Goal: Check status: Check status

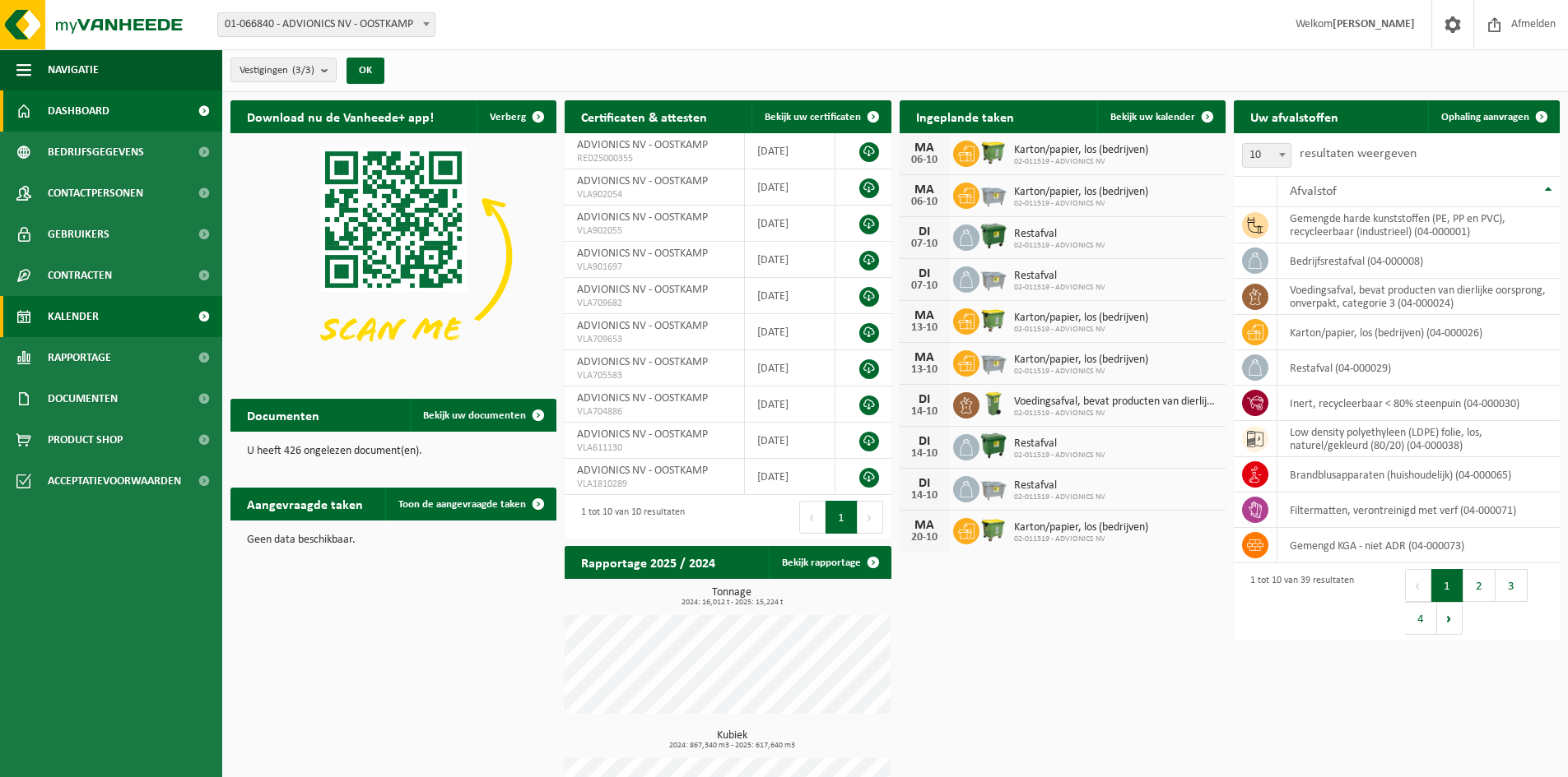
click at [84, 314] on span "Kalender" at bounding box center [73, 316] width 51 height 41
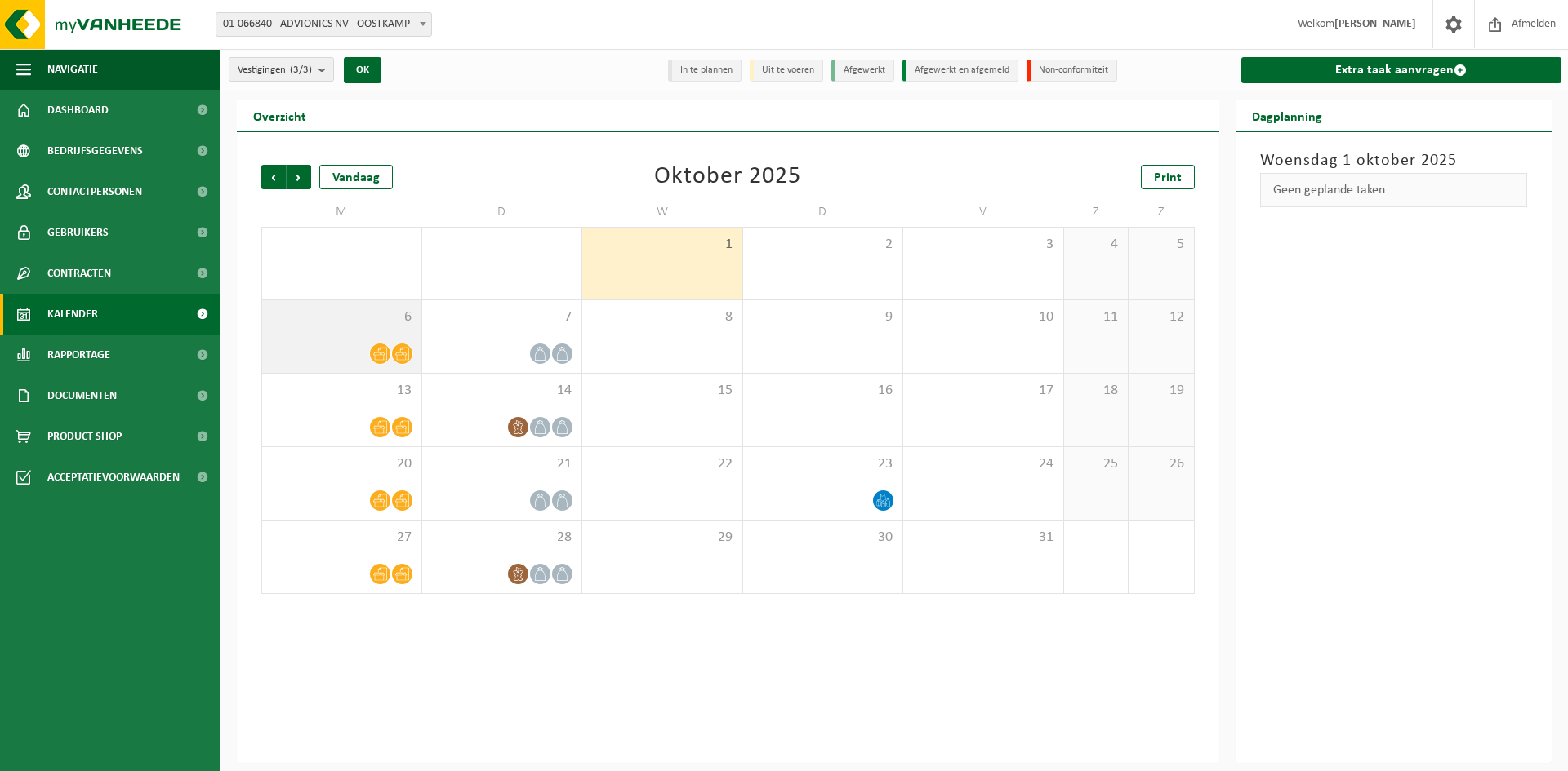
click at [347, 345] on div at bounding box center [342, 353] width 143 height 22
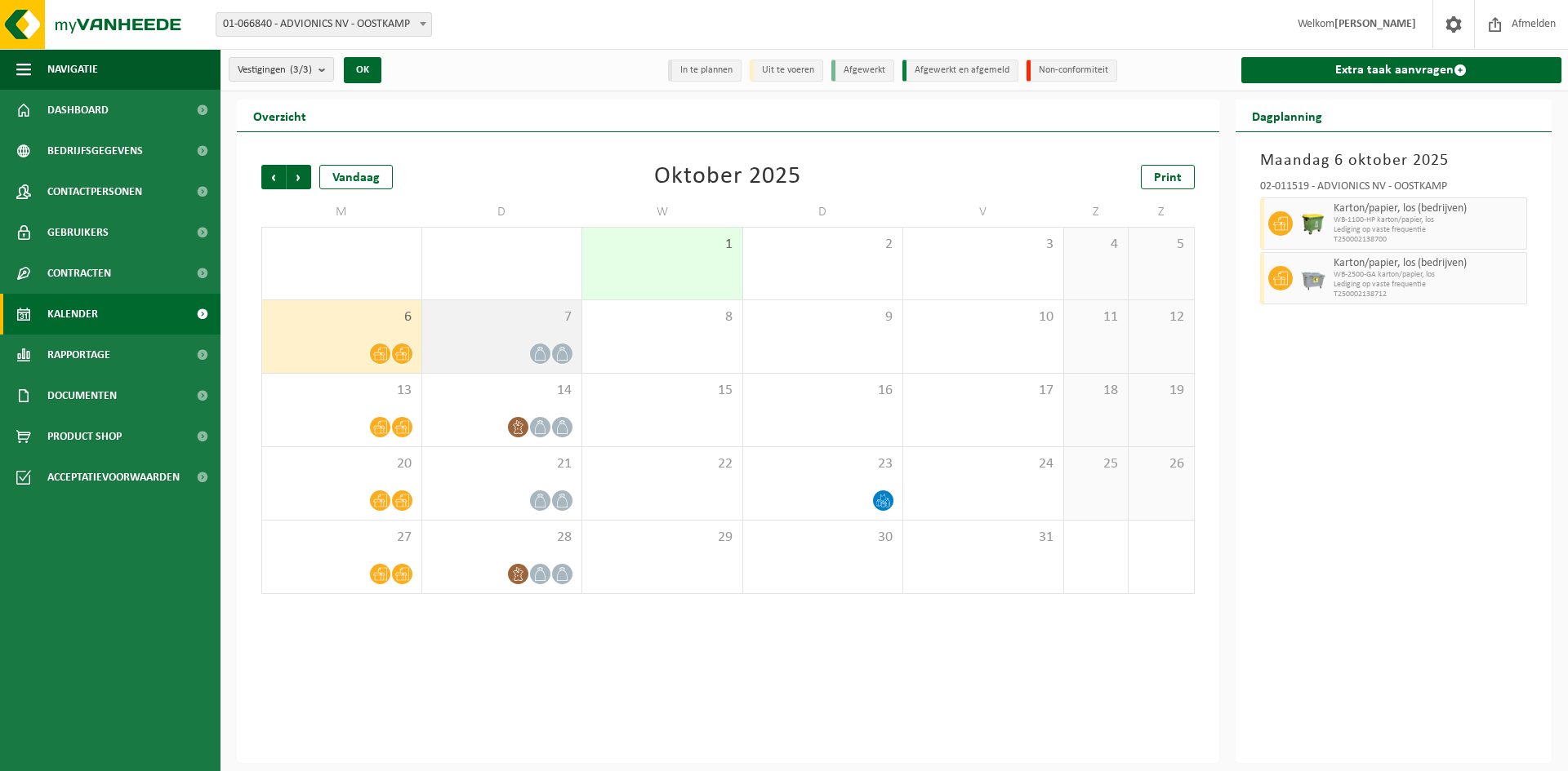
click at [512, 335] on div "7" at bounding box center [502, 336] width 160 height 72
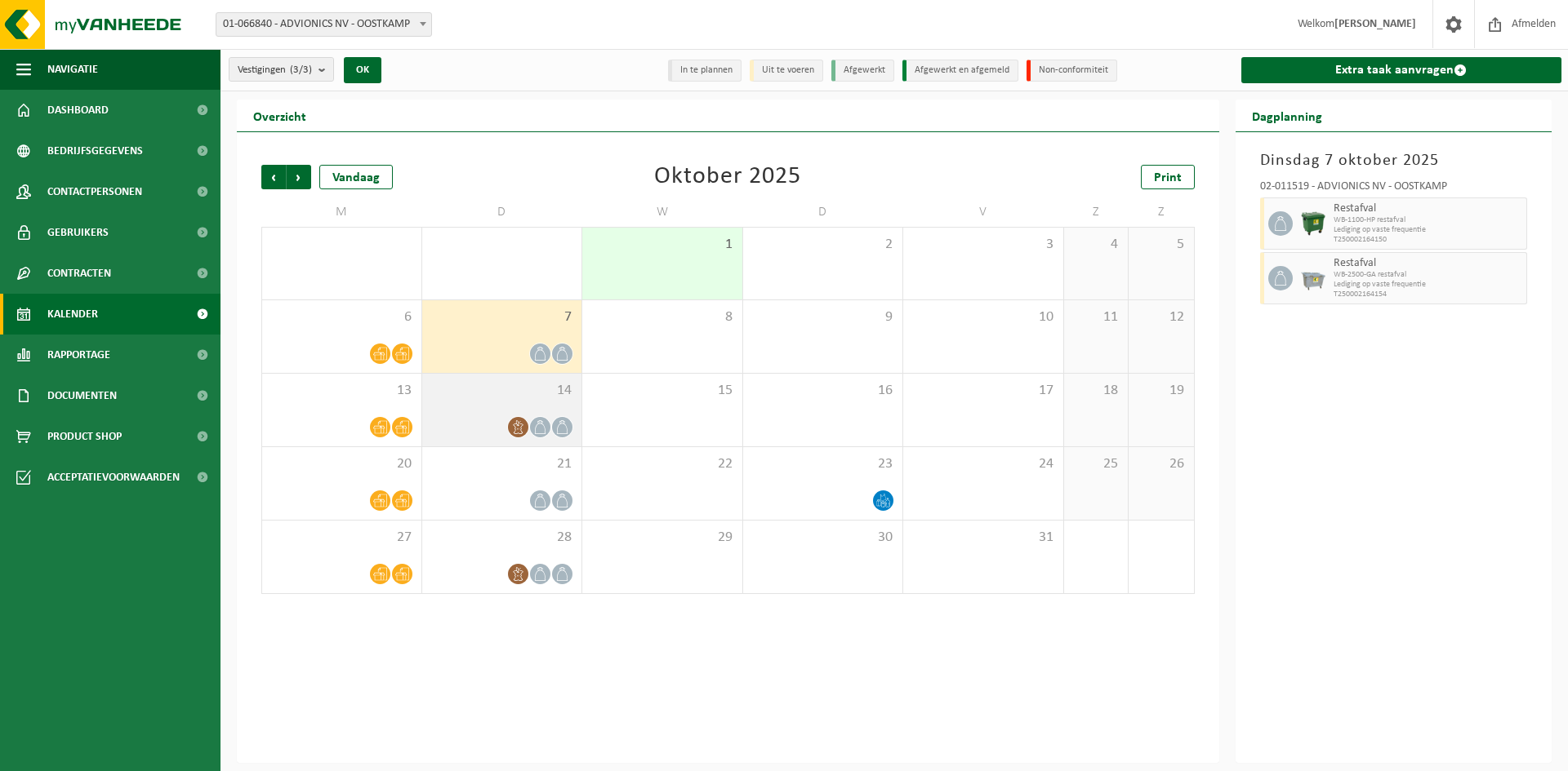
click at [491, 396] on span "14" at bounding box center [502, 391] width 144 height 18
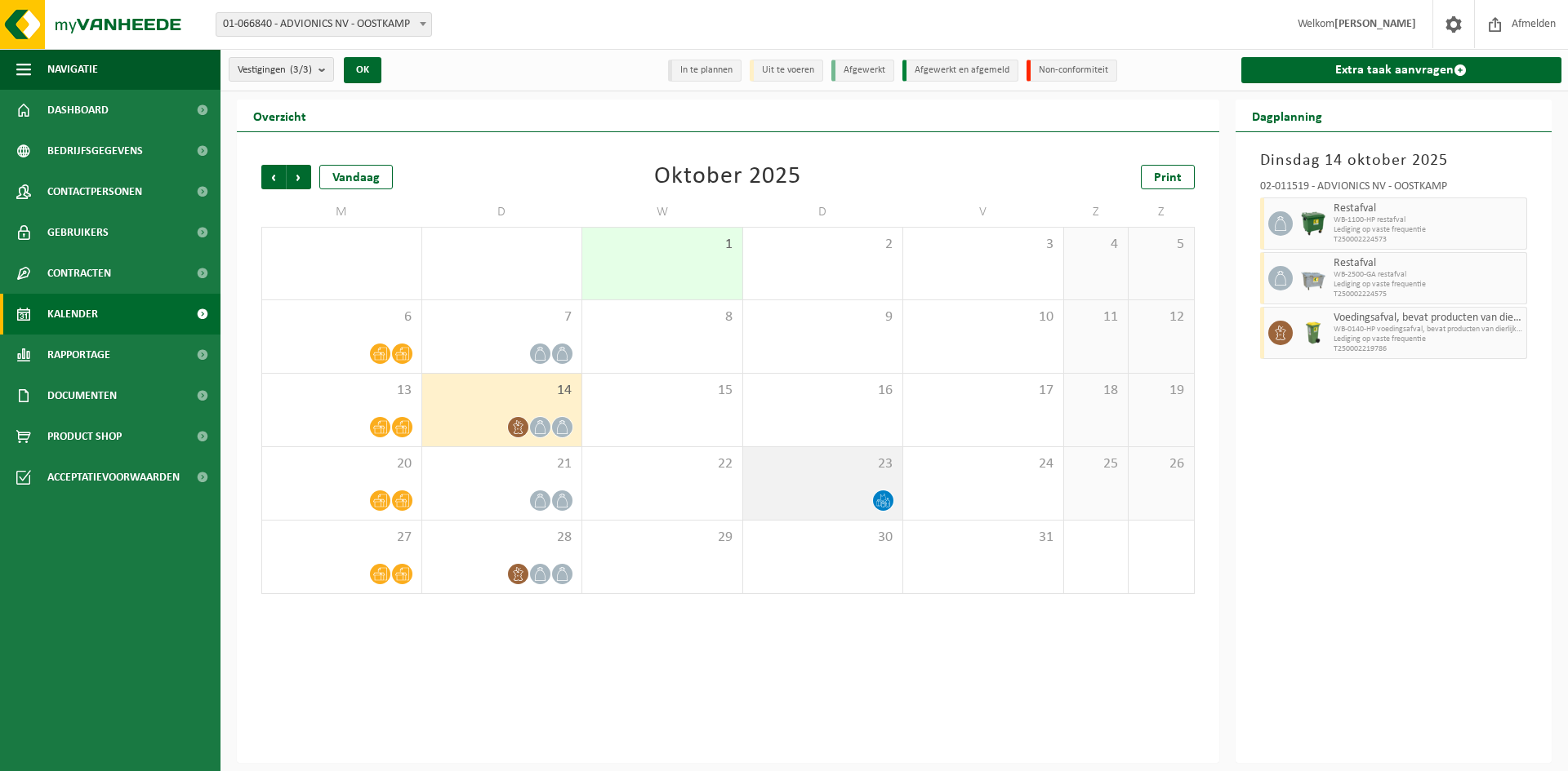
click at [816, 477] on div "23" at bounding box center [823, 483] width 160 height 72
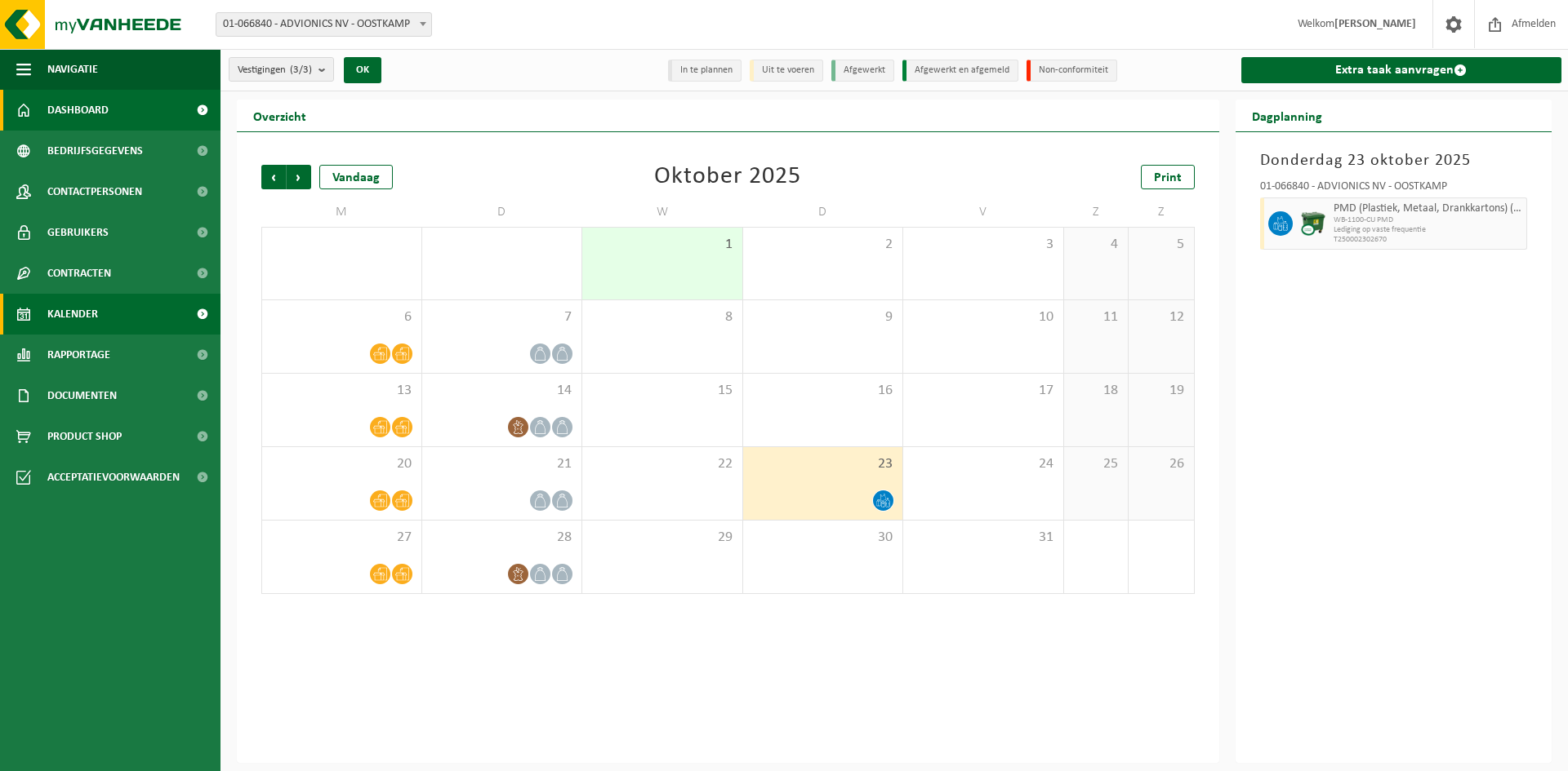
click at [77, 104] on span "Dashboard" at bounding box center [77, 109] width 61 height 40
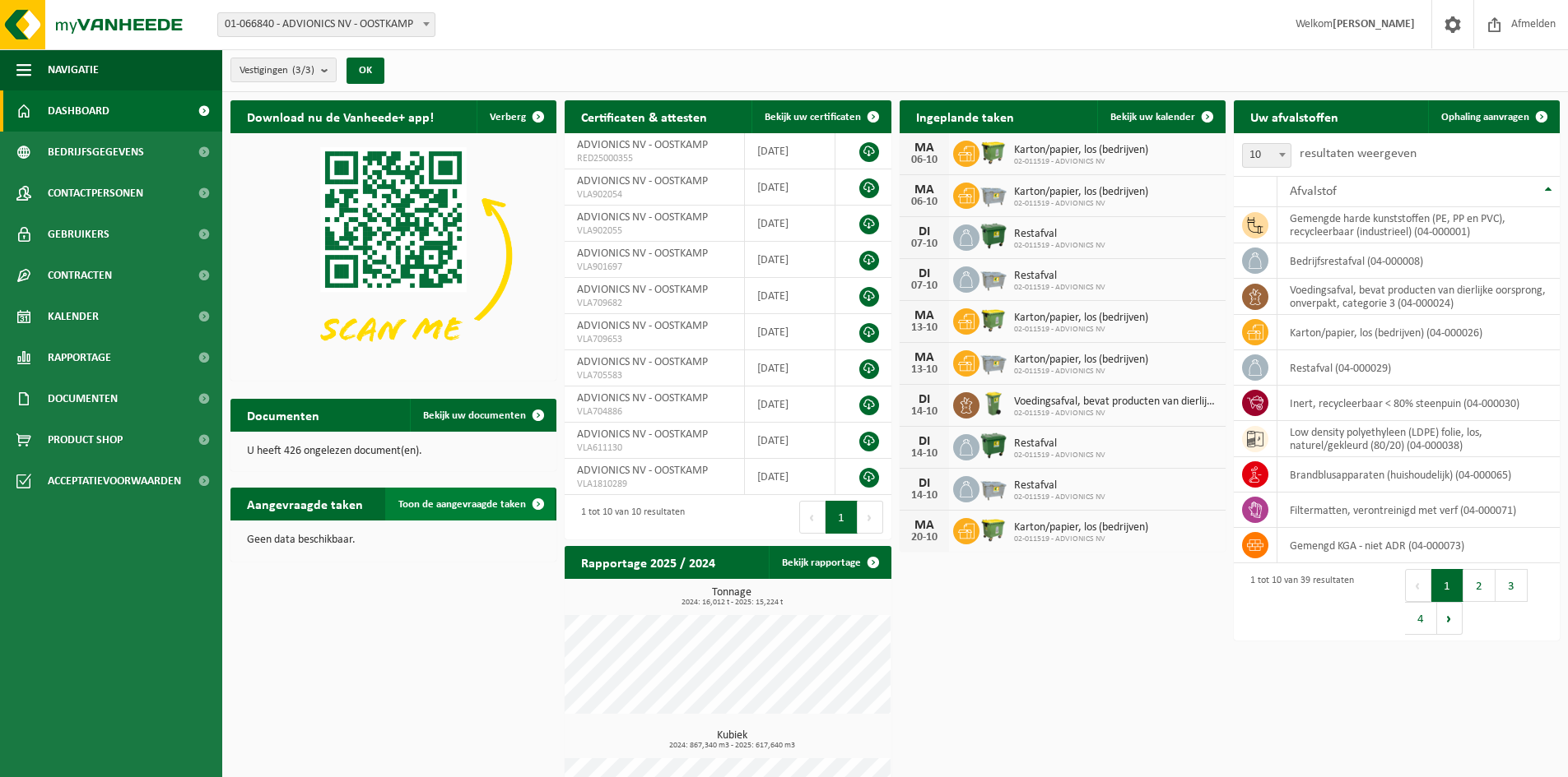
click at [519, 503] on span "Toon de aangevraagde taken" at bounding box center [462, 504] width 127 height 10
click at [1521, 114] on span "Ophaling aanvragen" at bounding box center [1484, 117] width 88 height 10
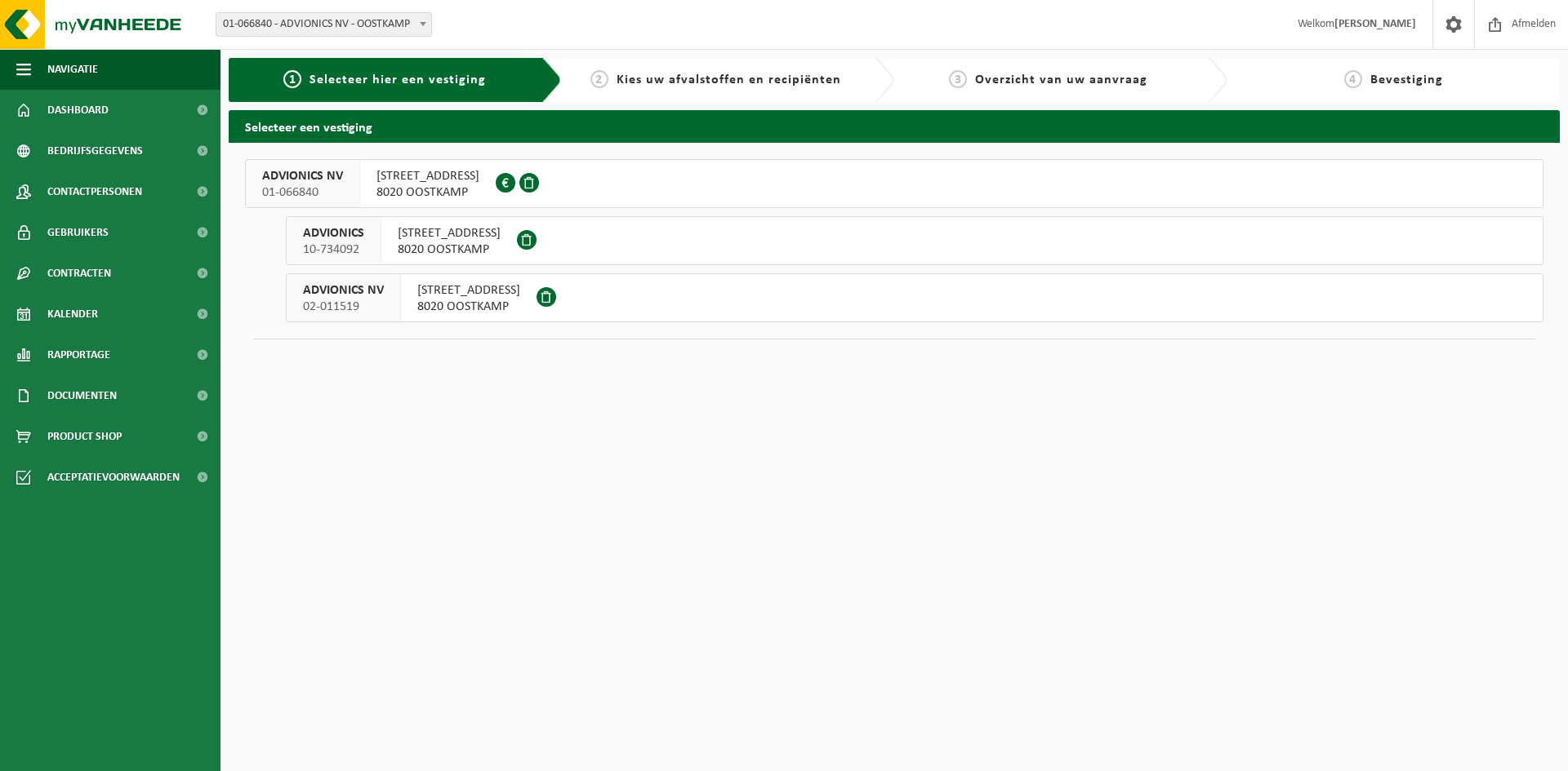
click at [461, 304] on span "8020 OOSTKAMP" at bounding box center [468, 306] width 103 height 16
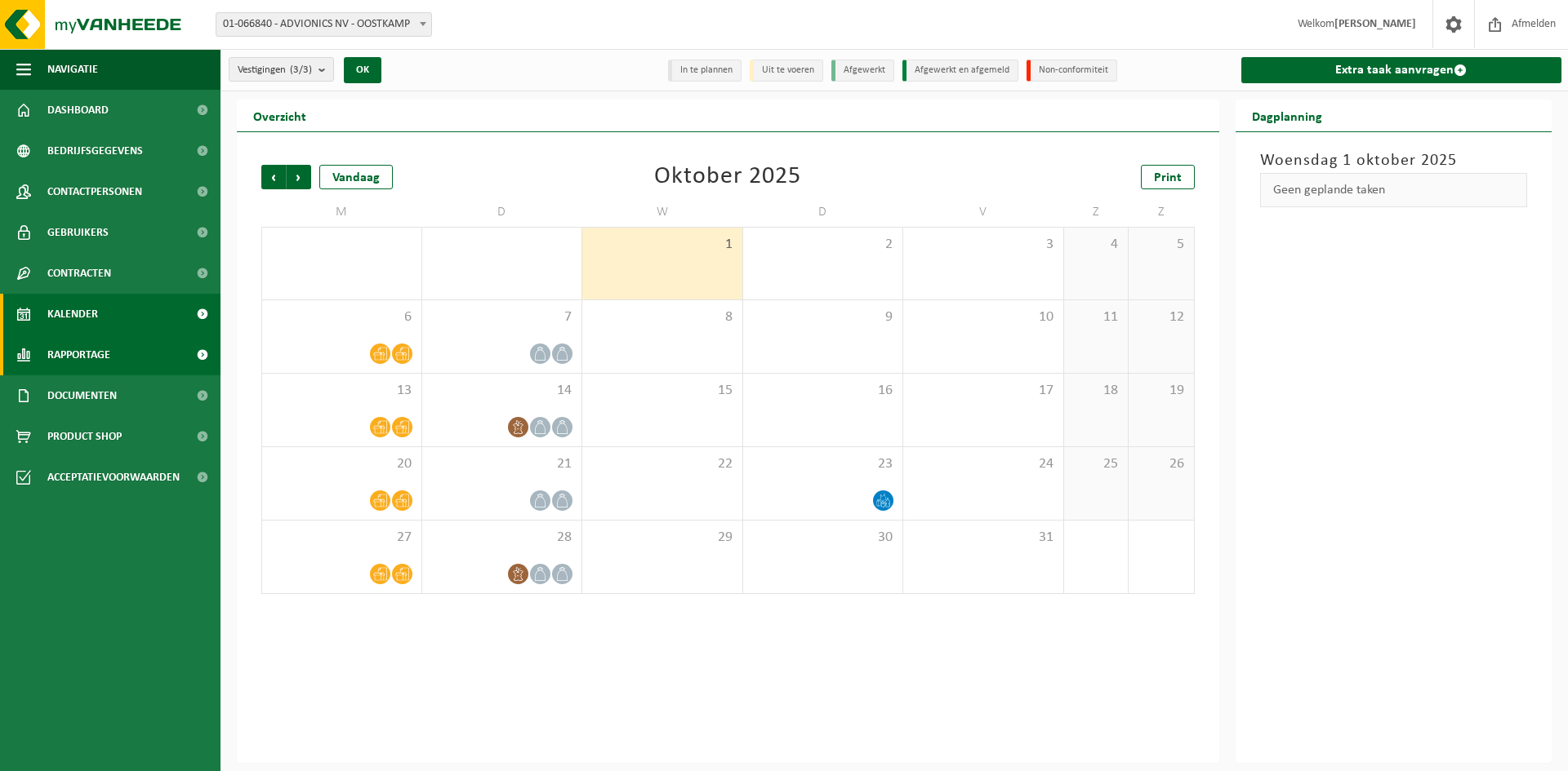
click at [96, 353] on span "Rapportage" at bounding box center [78, 355] width 63 height 40
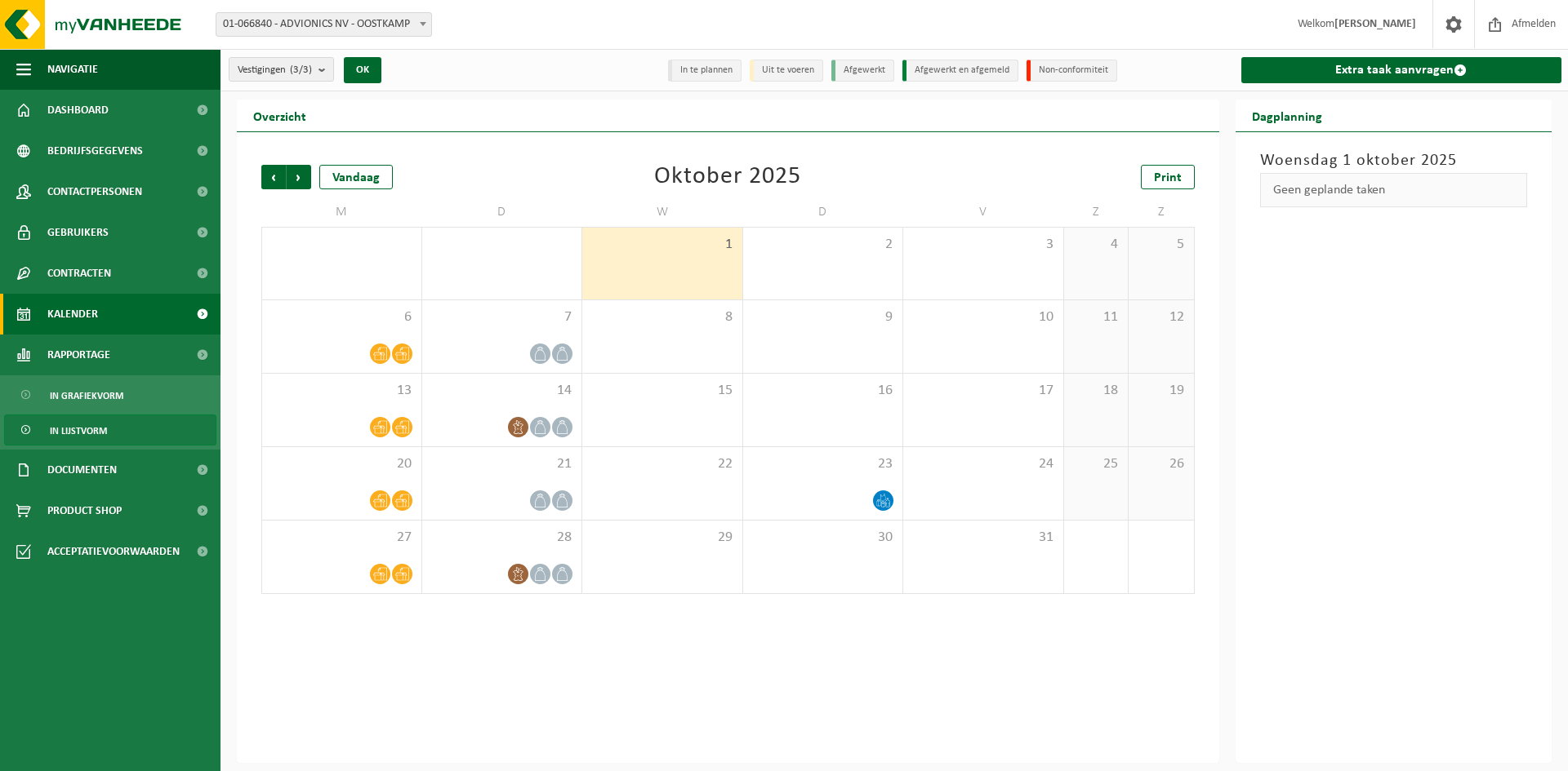
click at [78, 429] on span "In lijstvorm" at bounding box center [78, 430] width 57 height 31
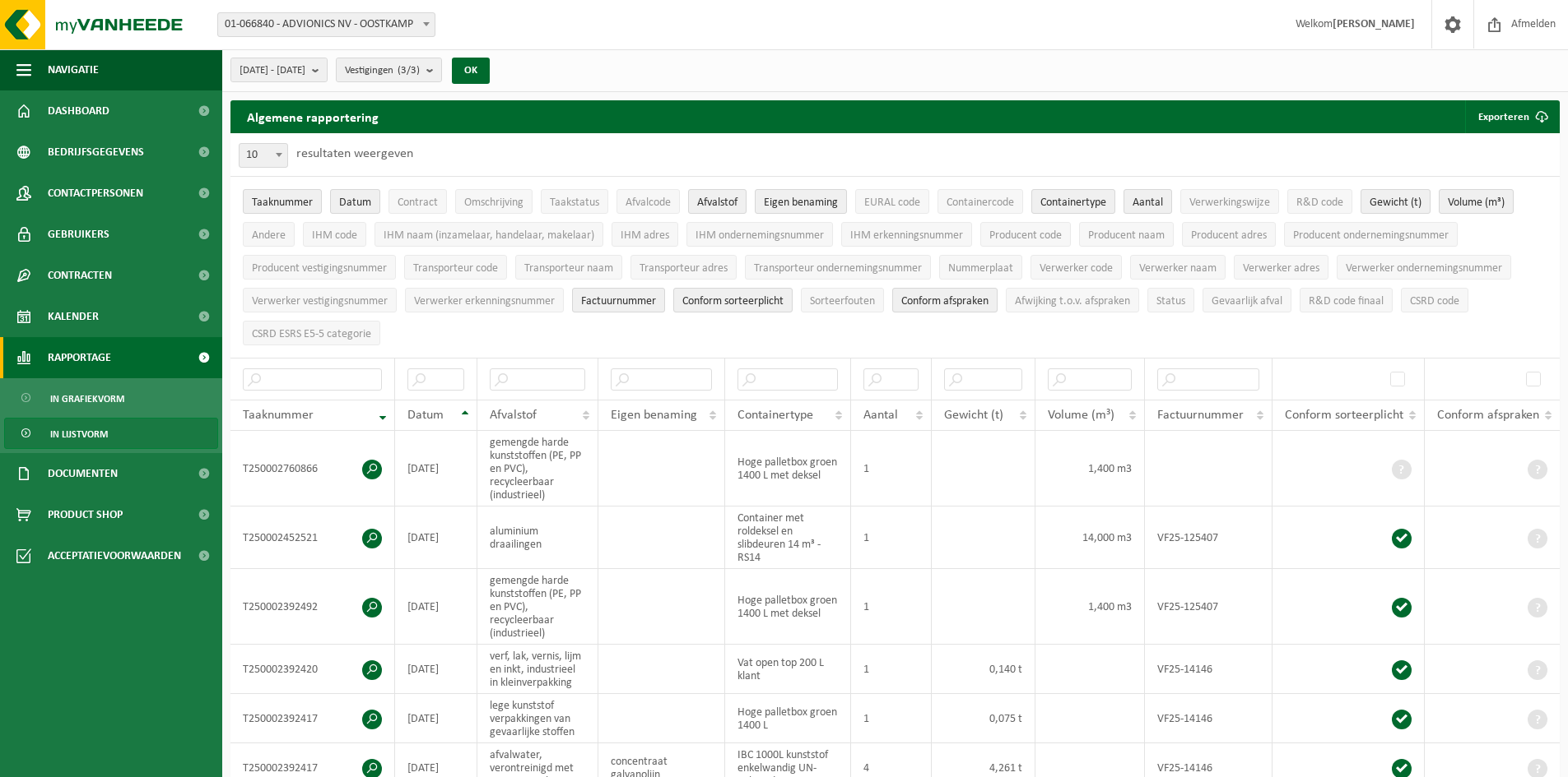
click at [116, 353] on link "Rapportage" at bounding box center [111, 358] width 222 height 41
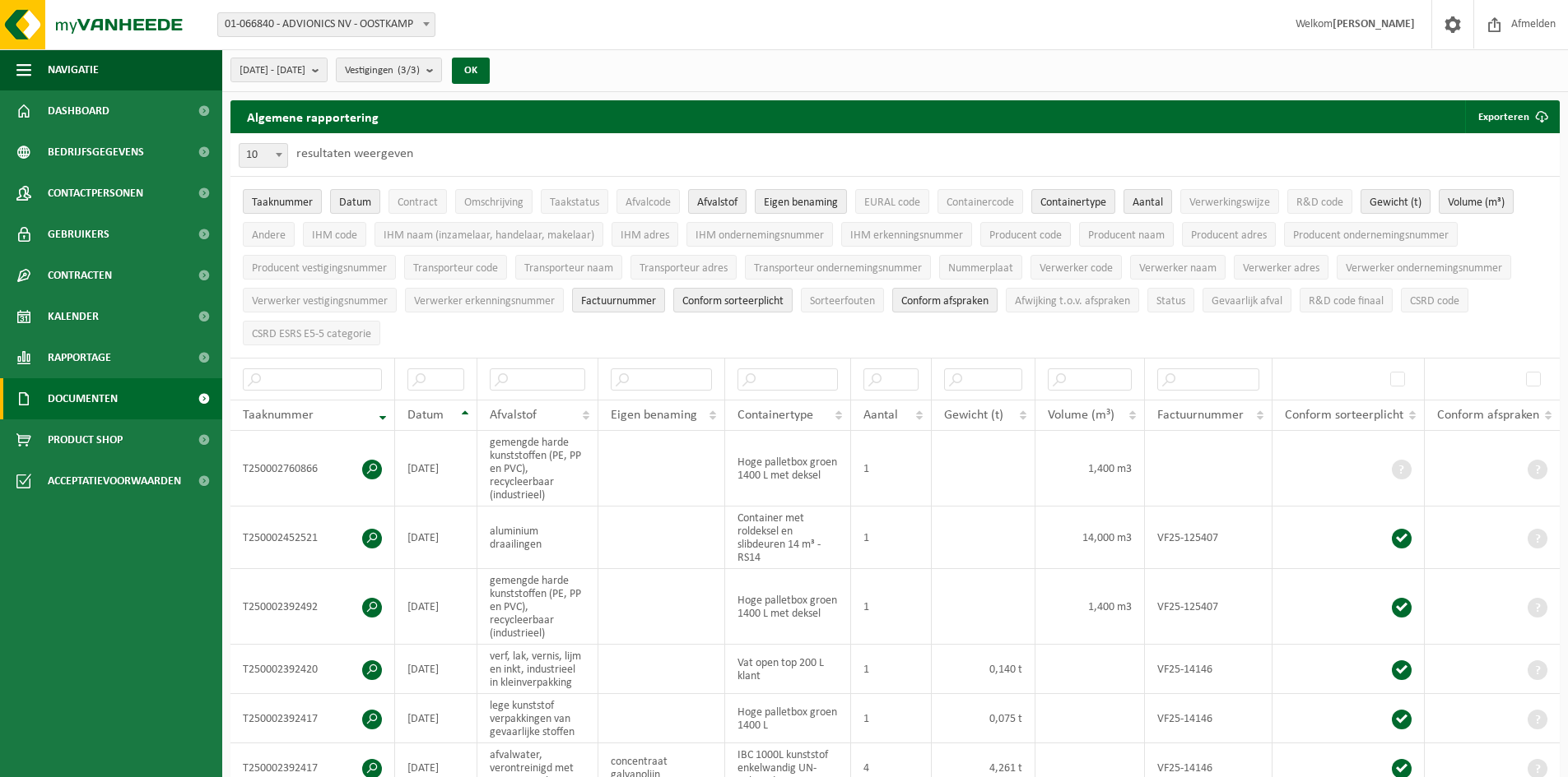
click at [102, 398] on span "Documenten" at bounding box center [83, 398] width 70 height 41
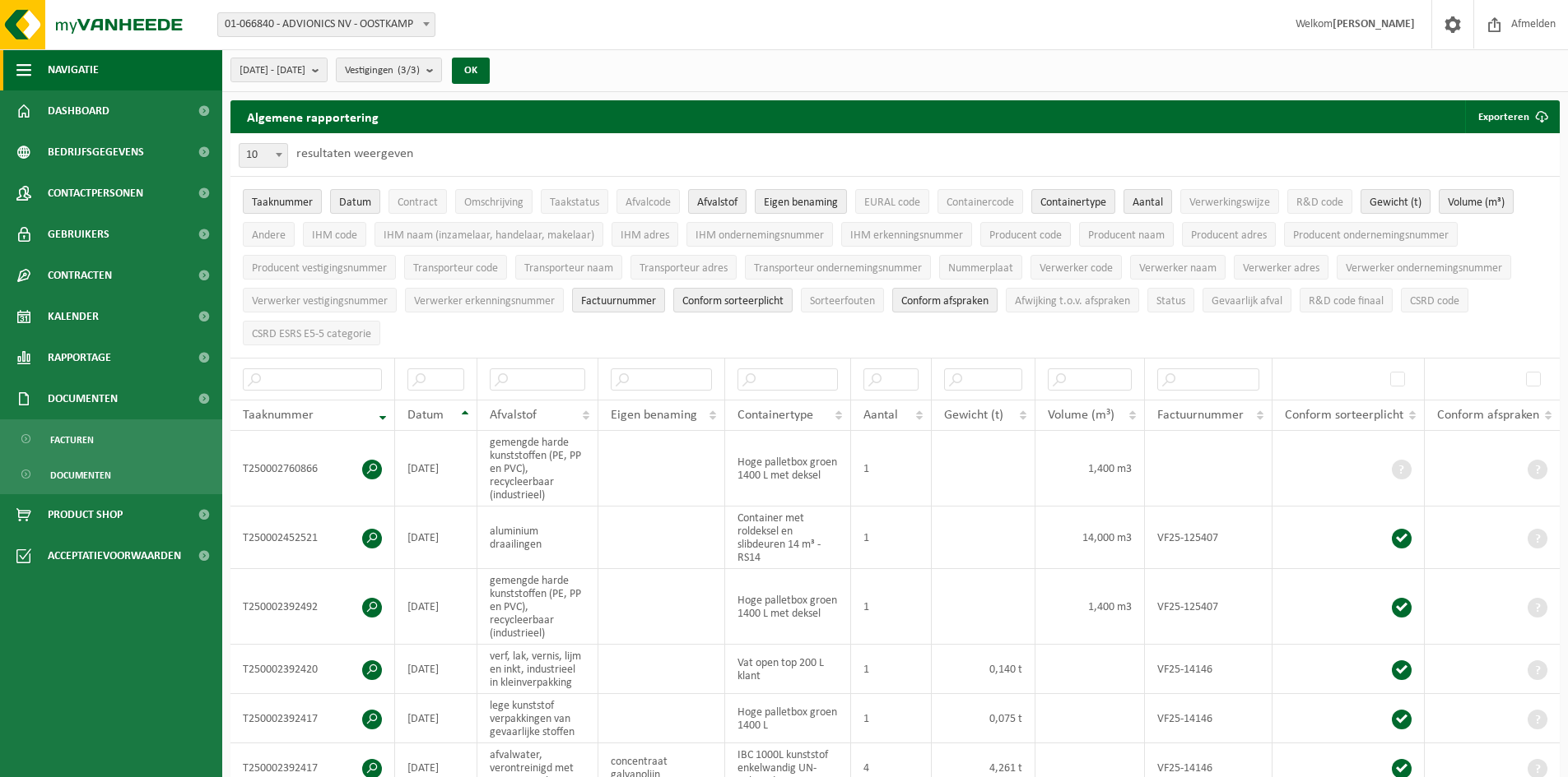
click at [81, 68] on span "Navigatie" at bounding box center [73, 69] width 51 height 41
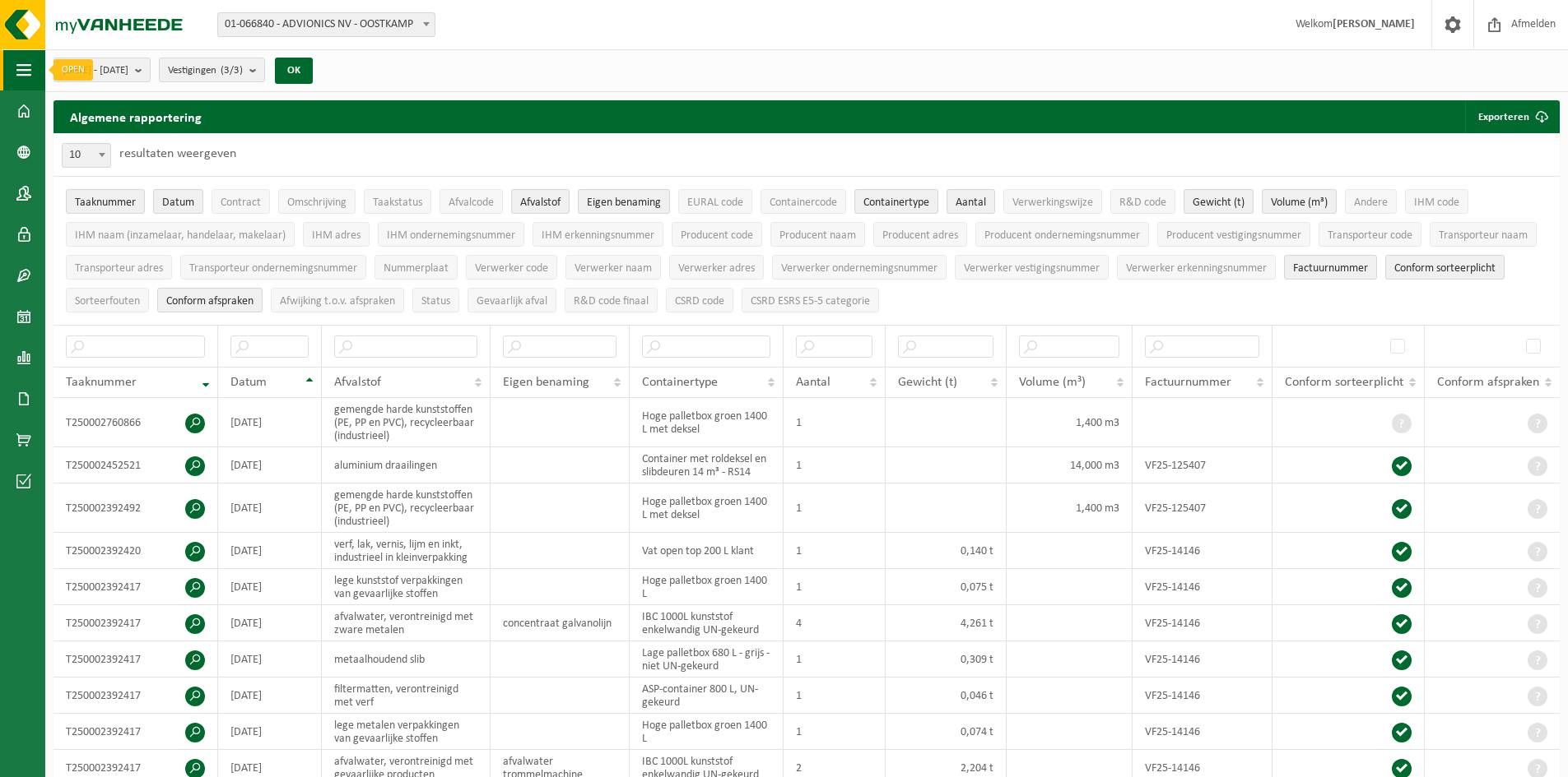
click at [30, 66] on span "button" at bounding box center [24, 69] width 15 height 41
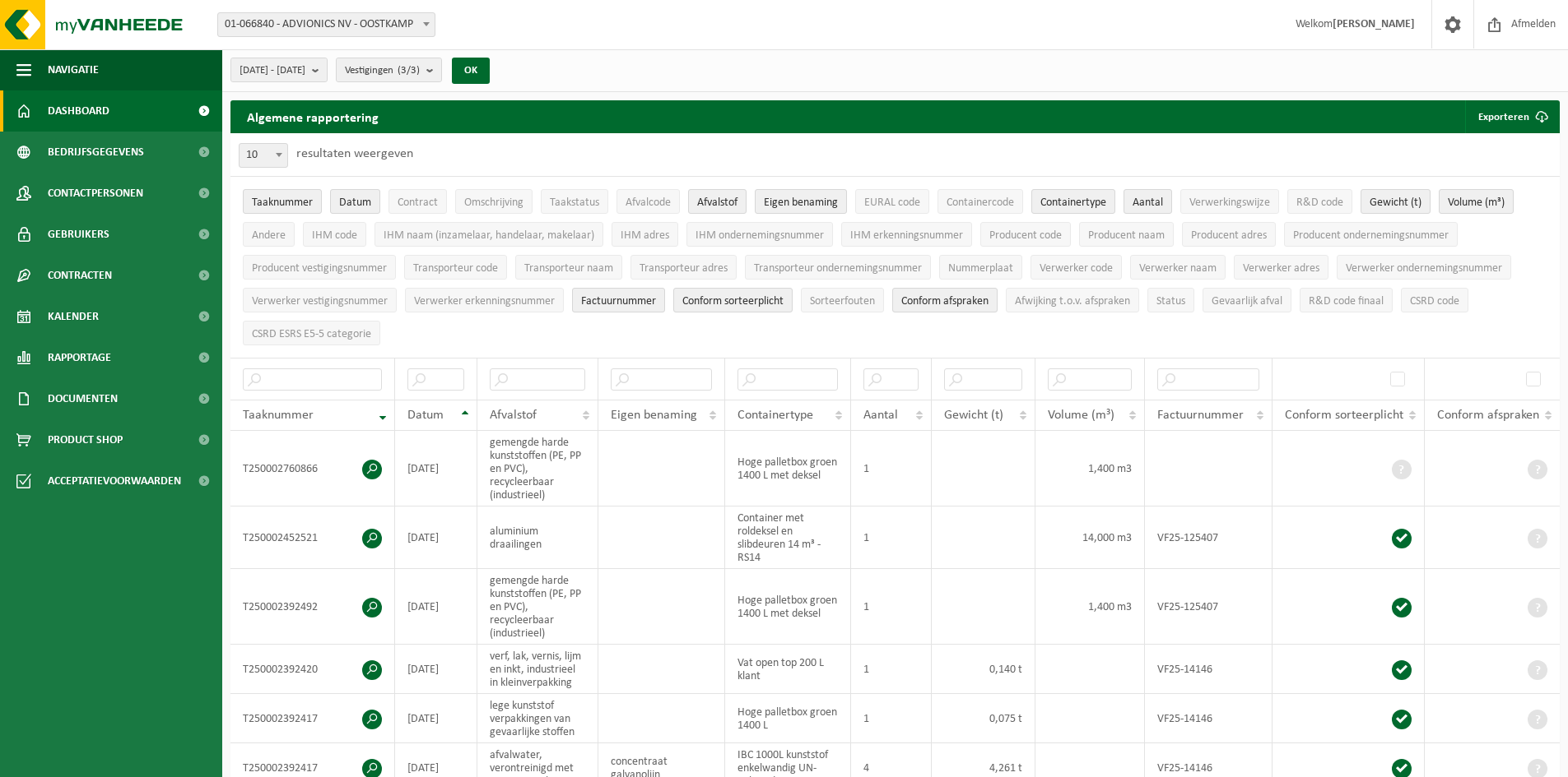
click at [88, 109] on span "Dashboard" at bounding box center [78, 110] width 62 height 41
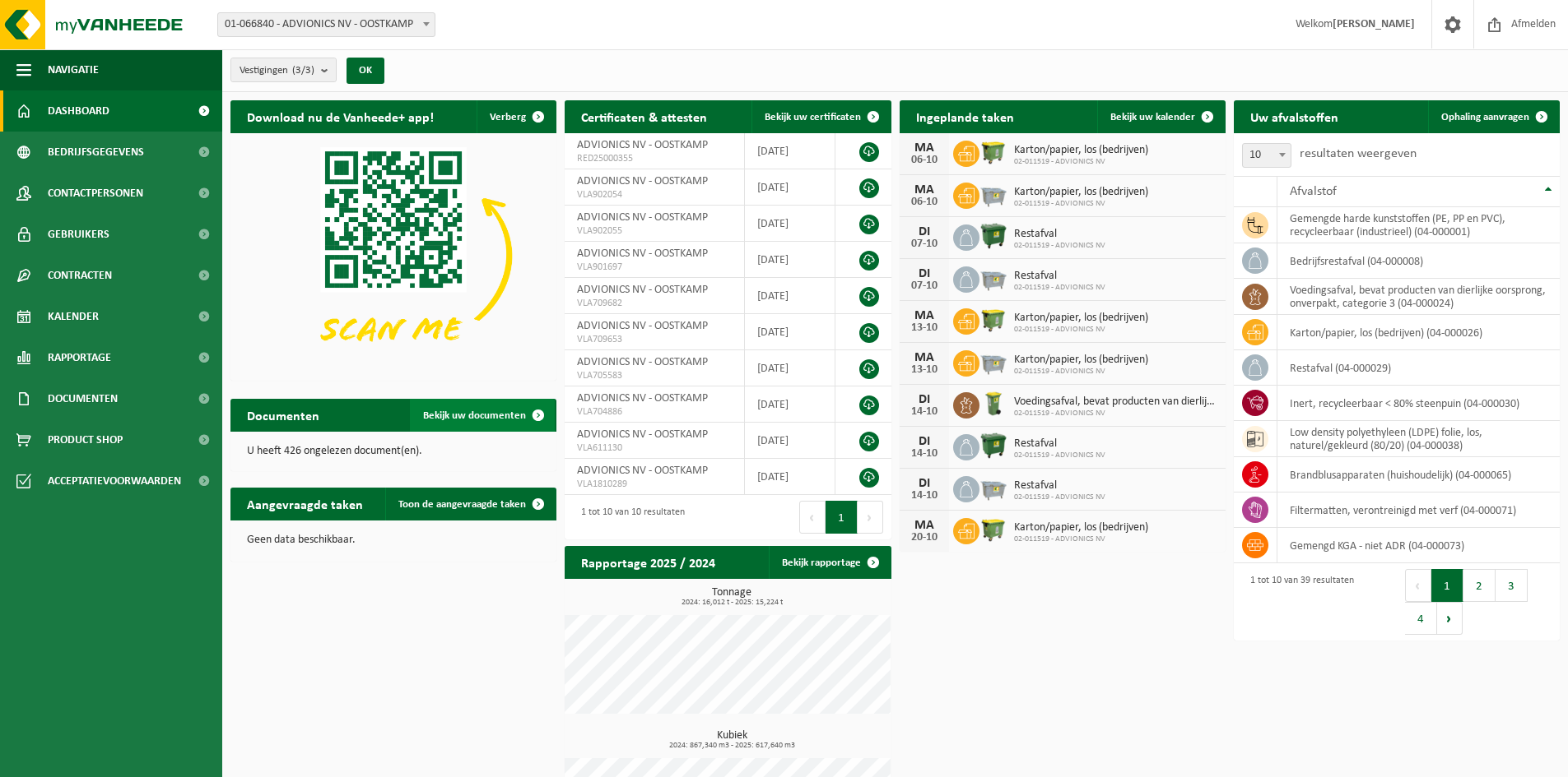
click at [484, 418] on span "Bekijk uw documenten" at bounding box center [475, 416] width 103 height 10
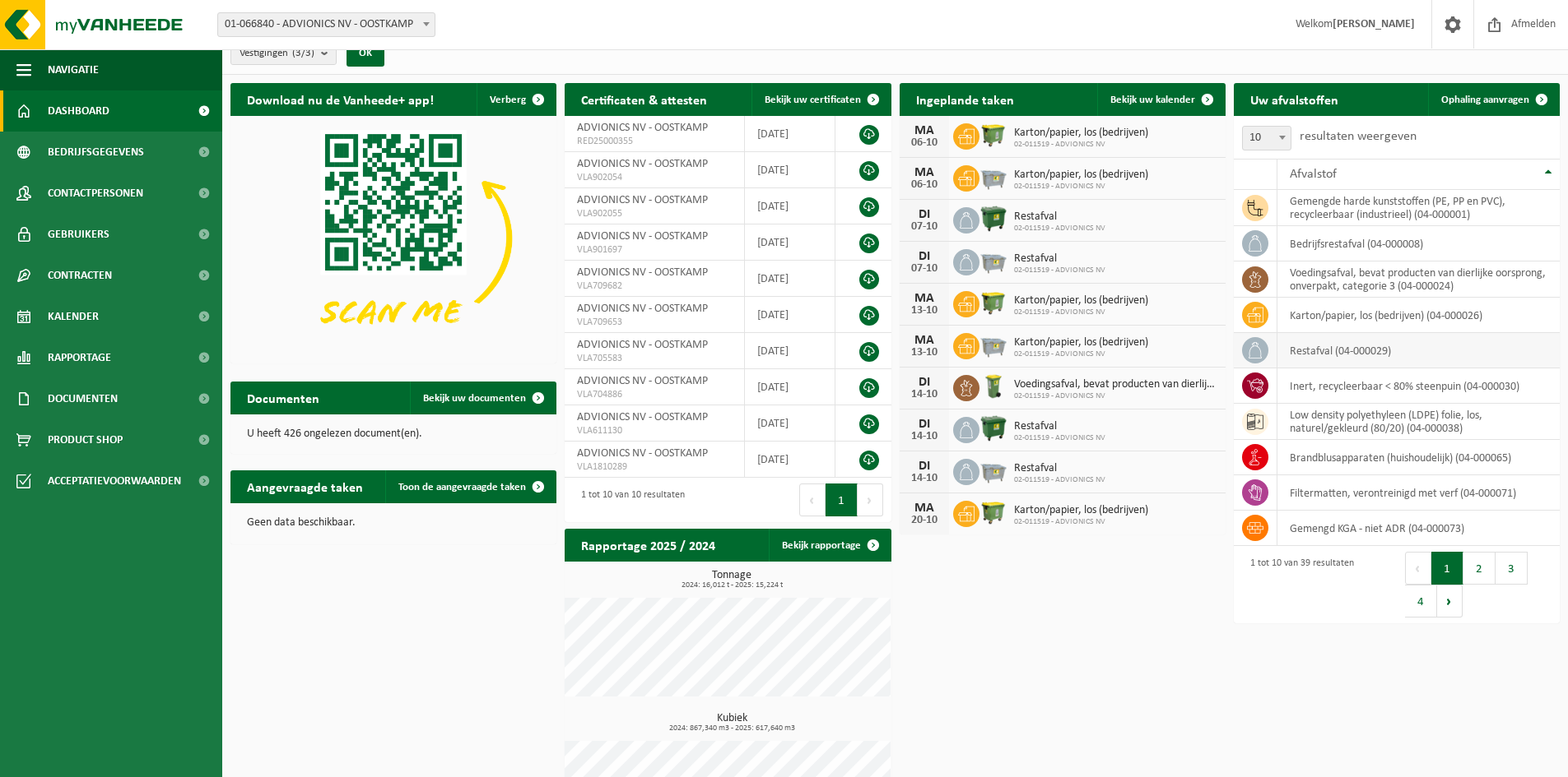
scroll to position [13, 0]
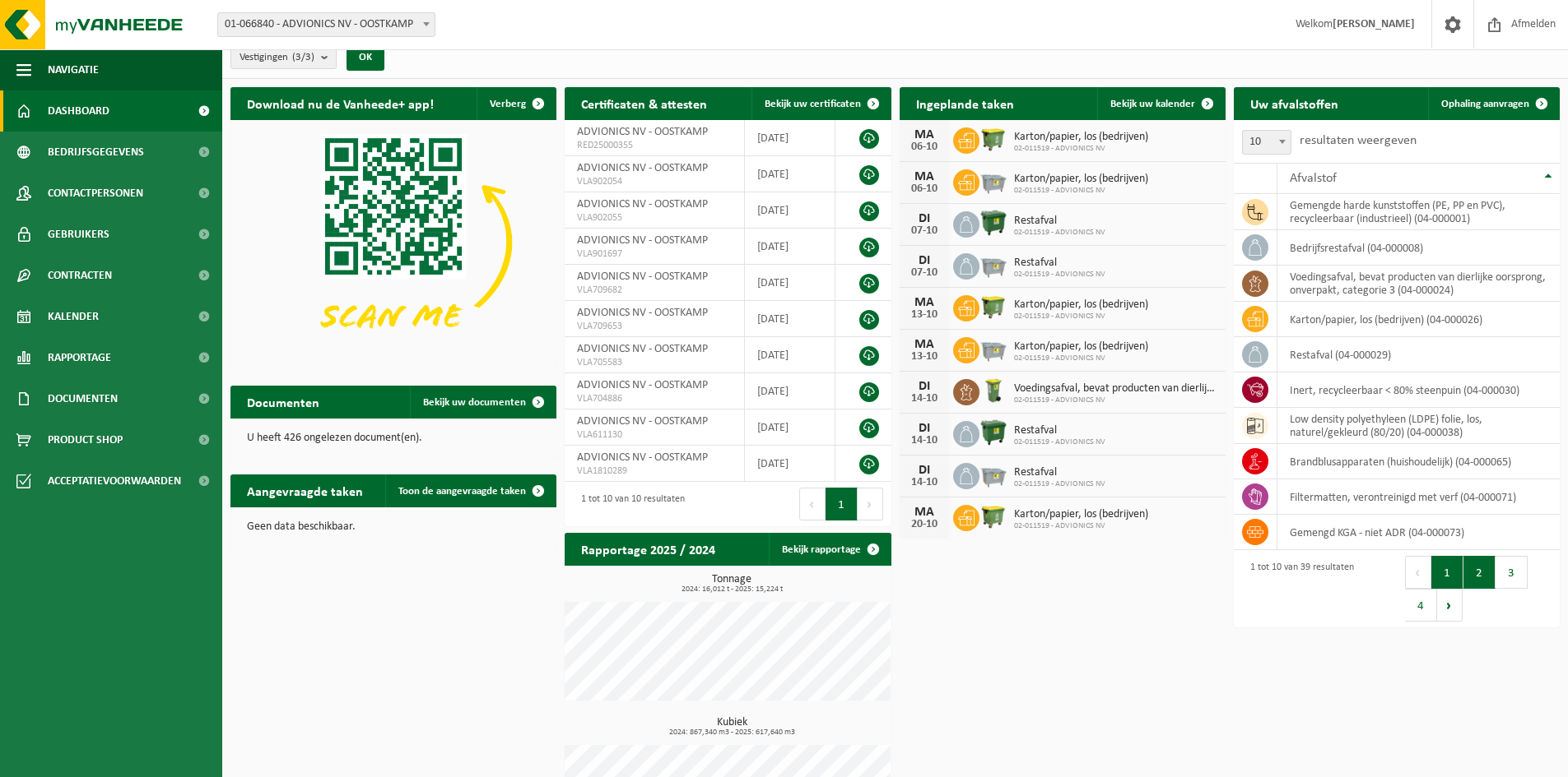
click at [1479, 575] on button "2" at bounding box center [1480, 572] width 32 height 33
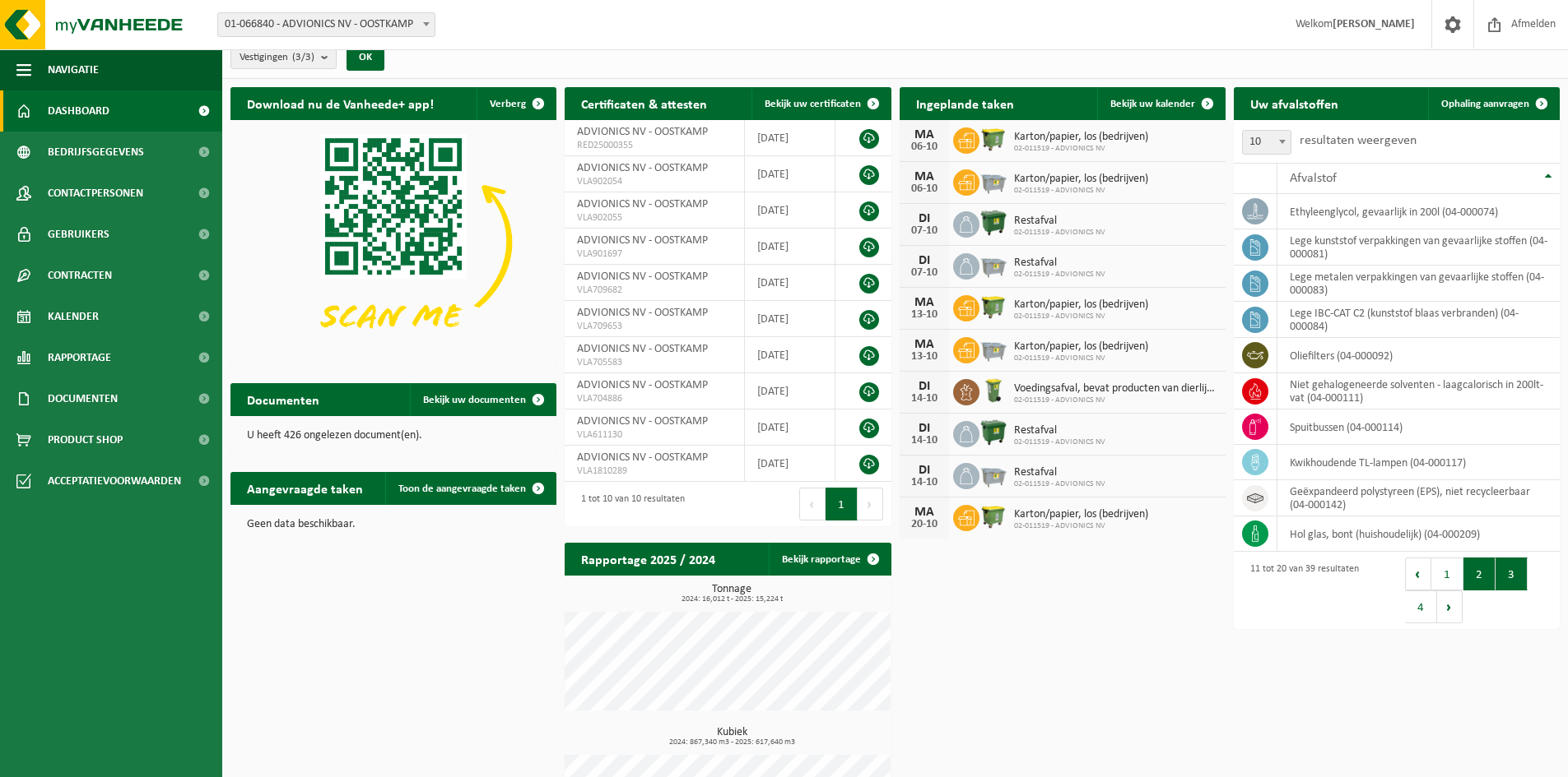
click at [1506, 572] on button "3" at bounding box center [1512, 574] width 32 height 33
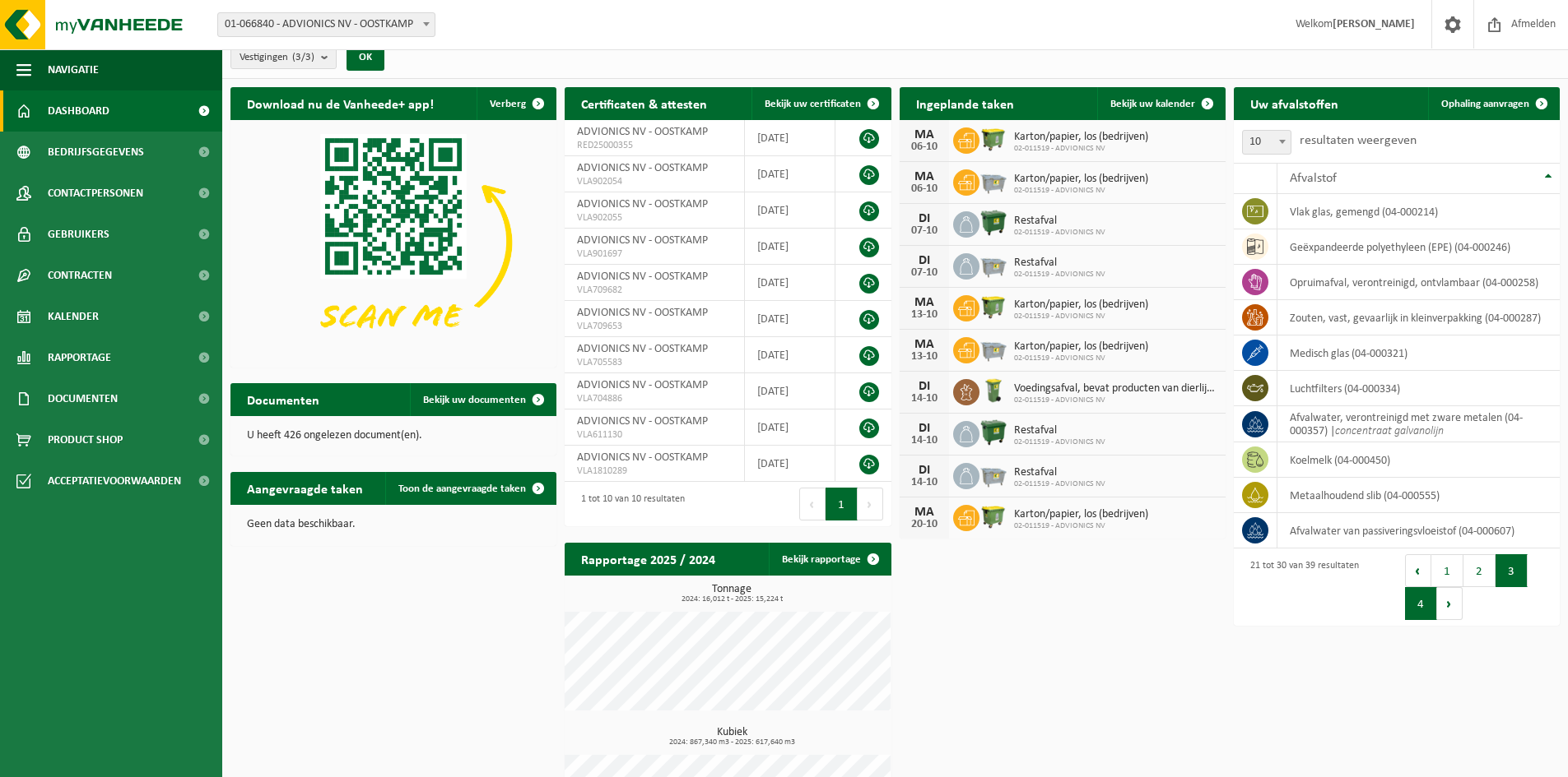
click at [1418, 606] on button "4" at bounding box center [1421, 603] width 32 height 33
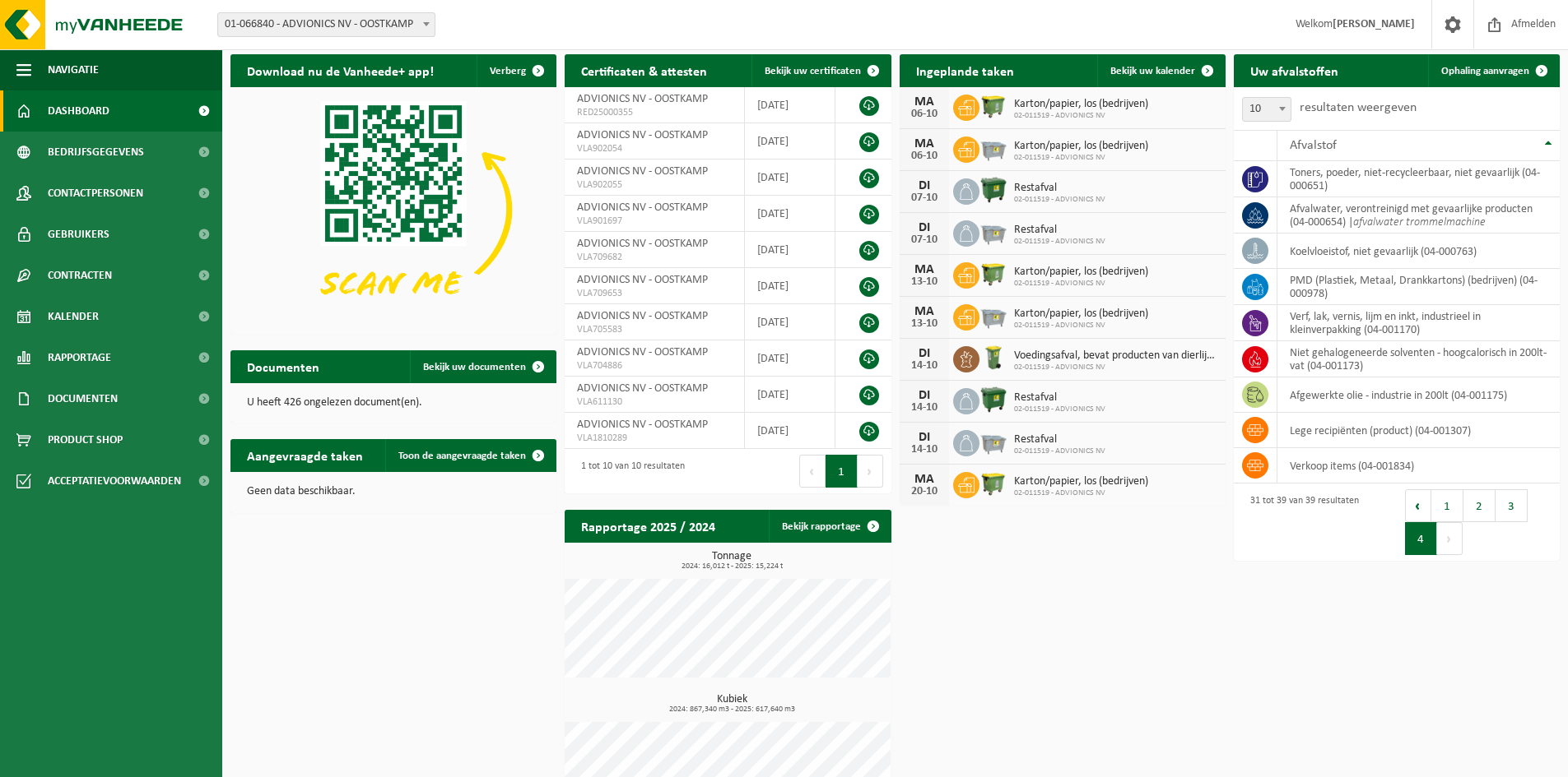
scroll to position [0, 0]
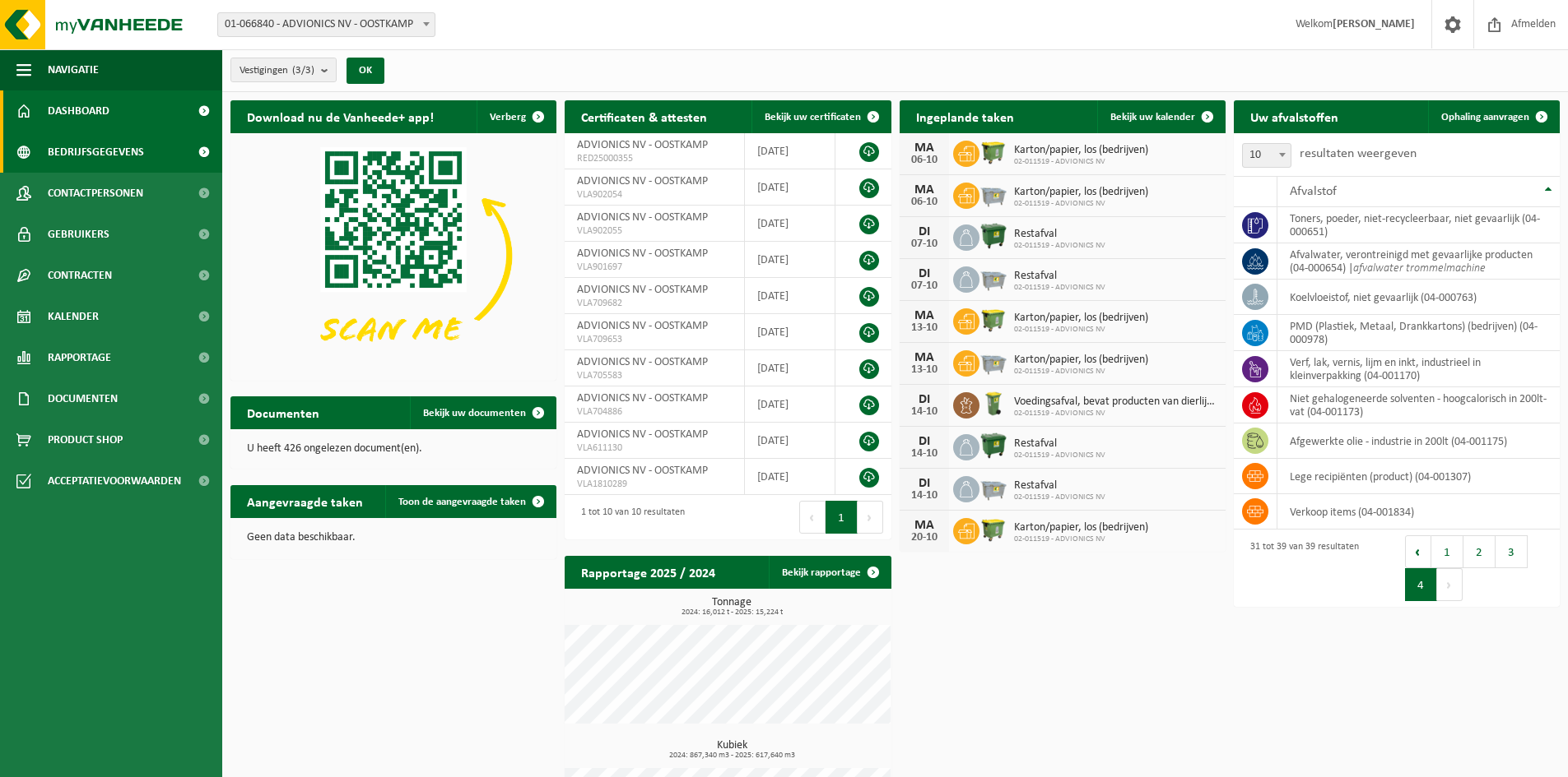
click at [96, 148] on span "Bedrijfsgegevens" at bounding box center [95, 152] width 96 height 41
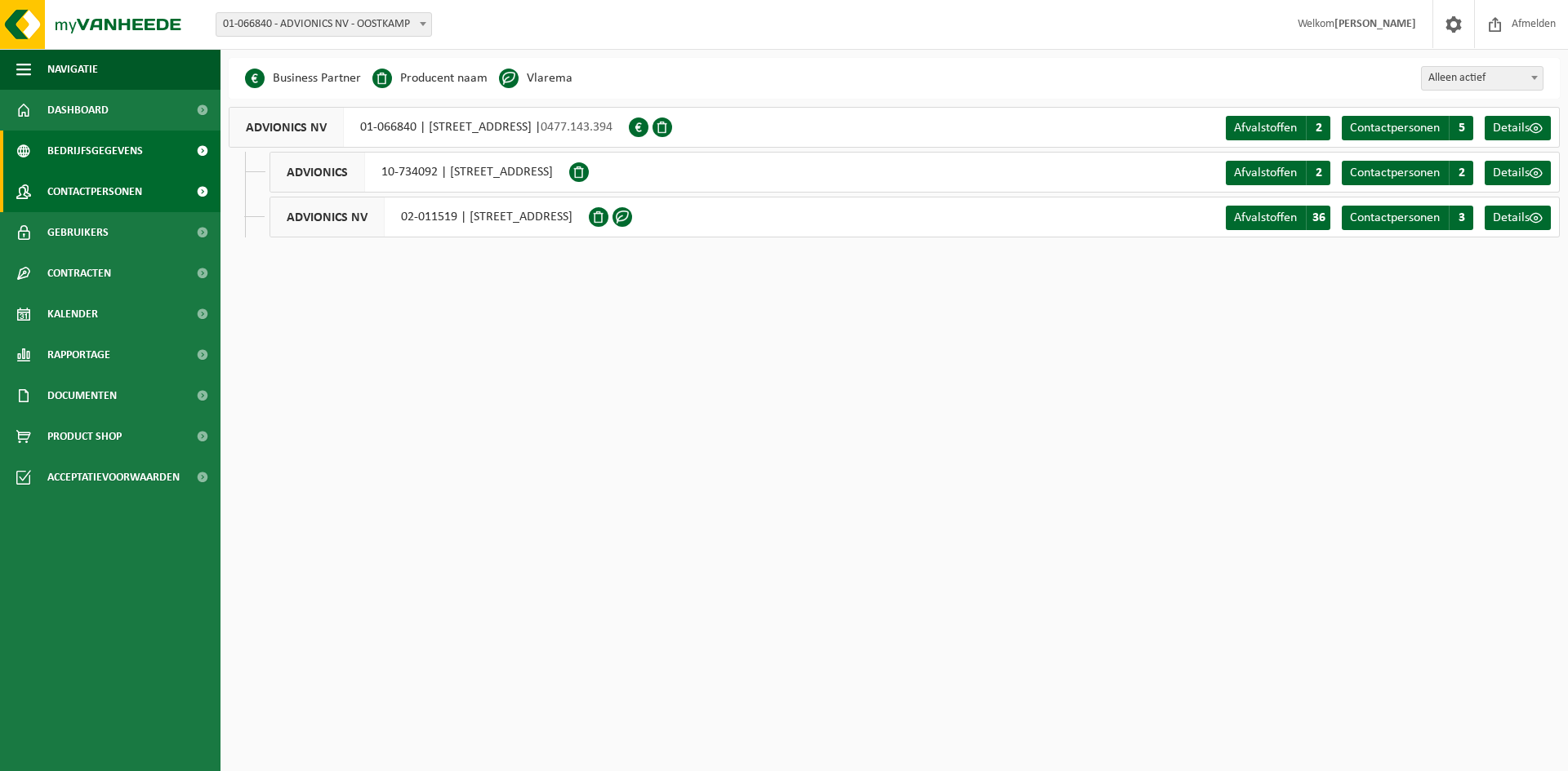
click at [94, 187] on span "Contactpersonen" at bounding box center [94, 191] width 95 height 40
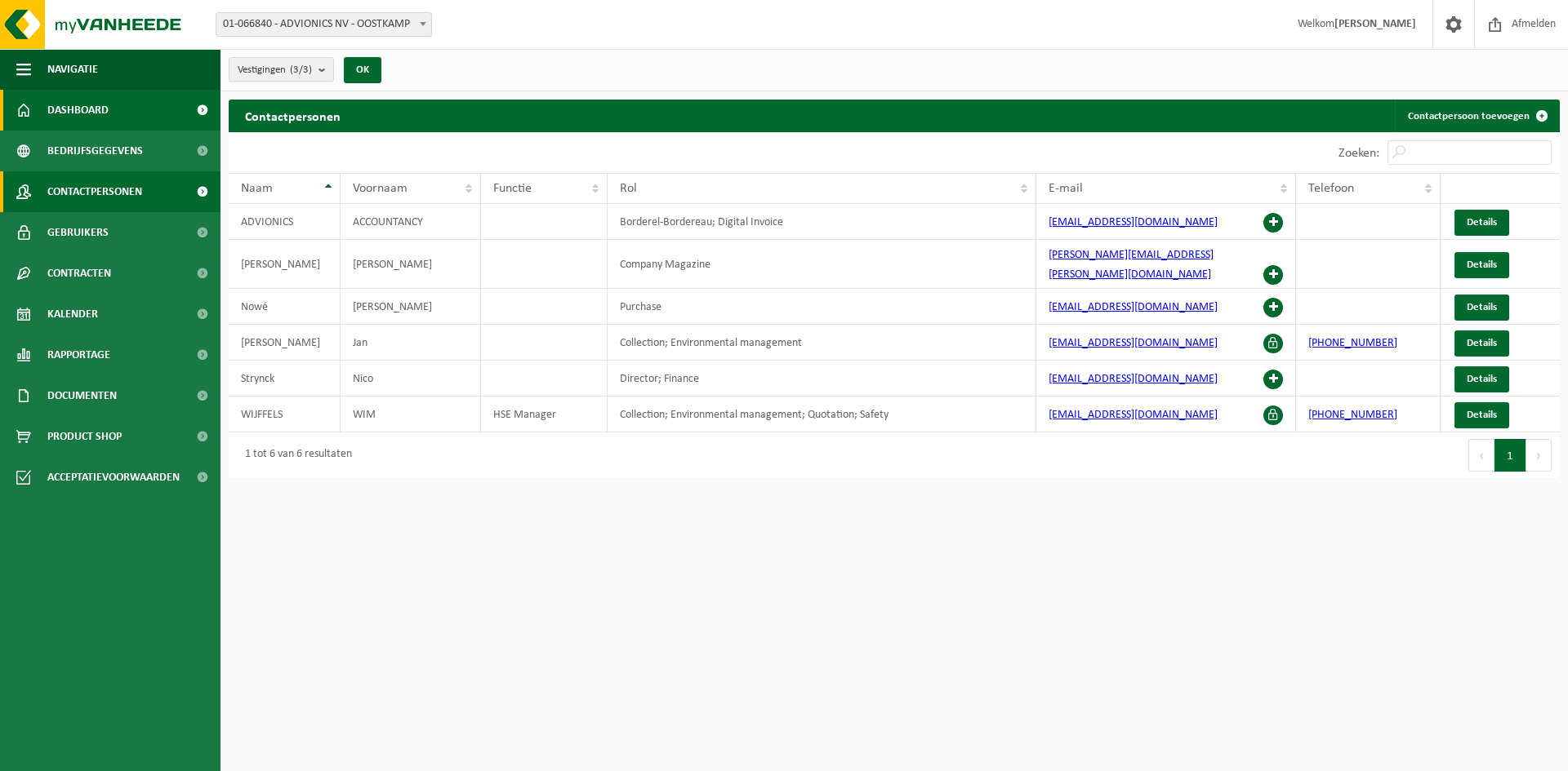
click at [89, 108] on span "Dashboard" at bounding box center [77, 109] width 61 height 40
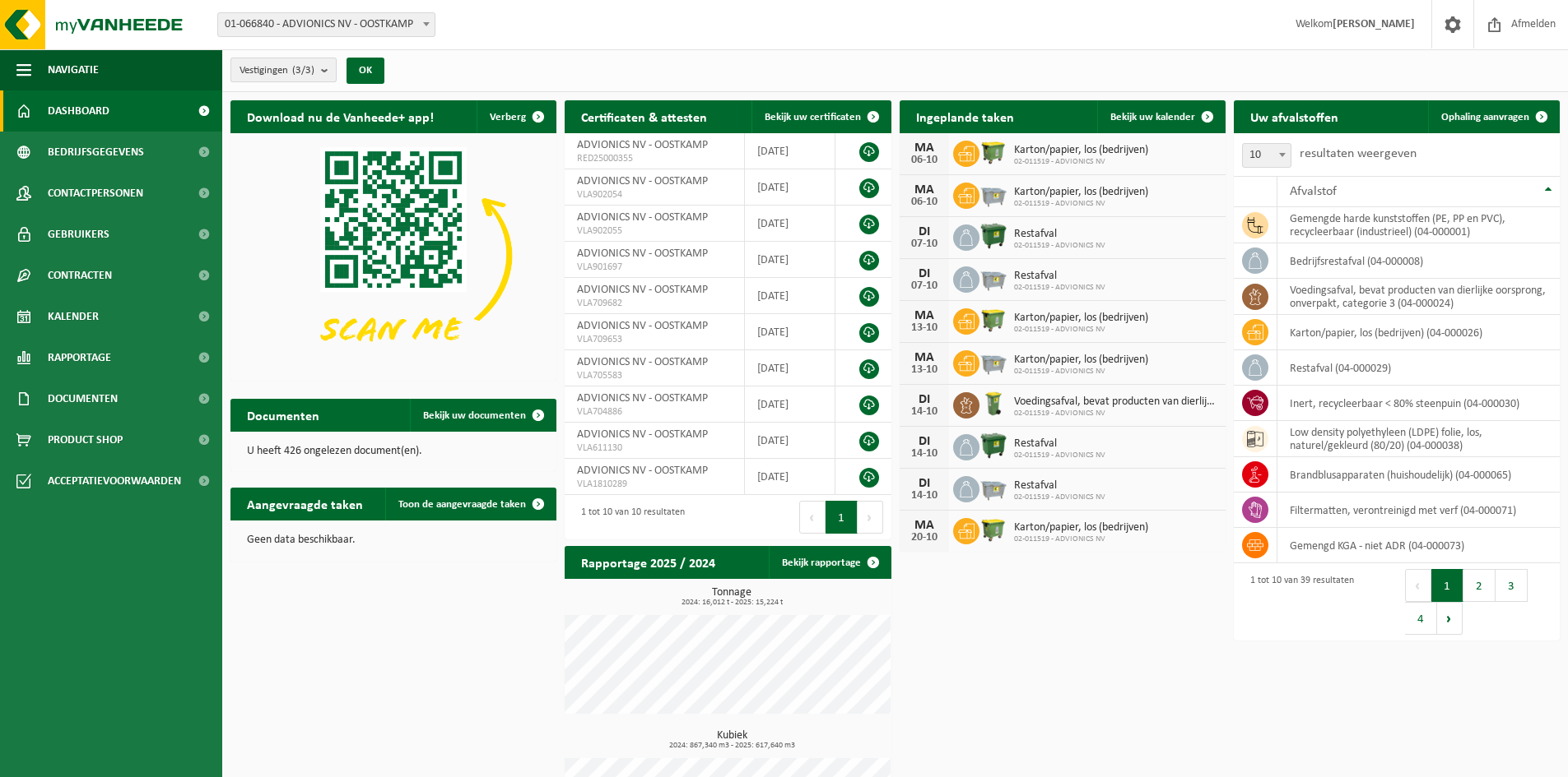
click at [327, 70] on b "submit" at bounding box center [328, 70] width 15 height 23
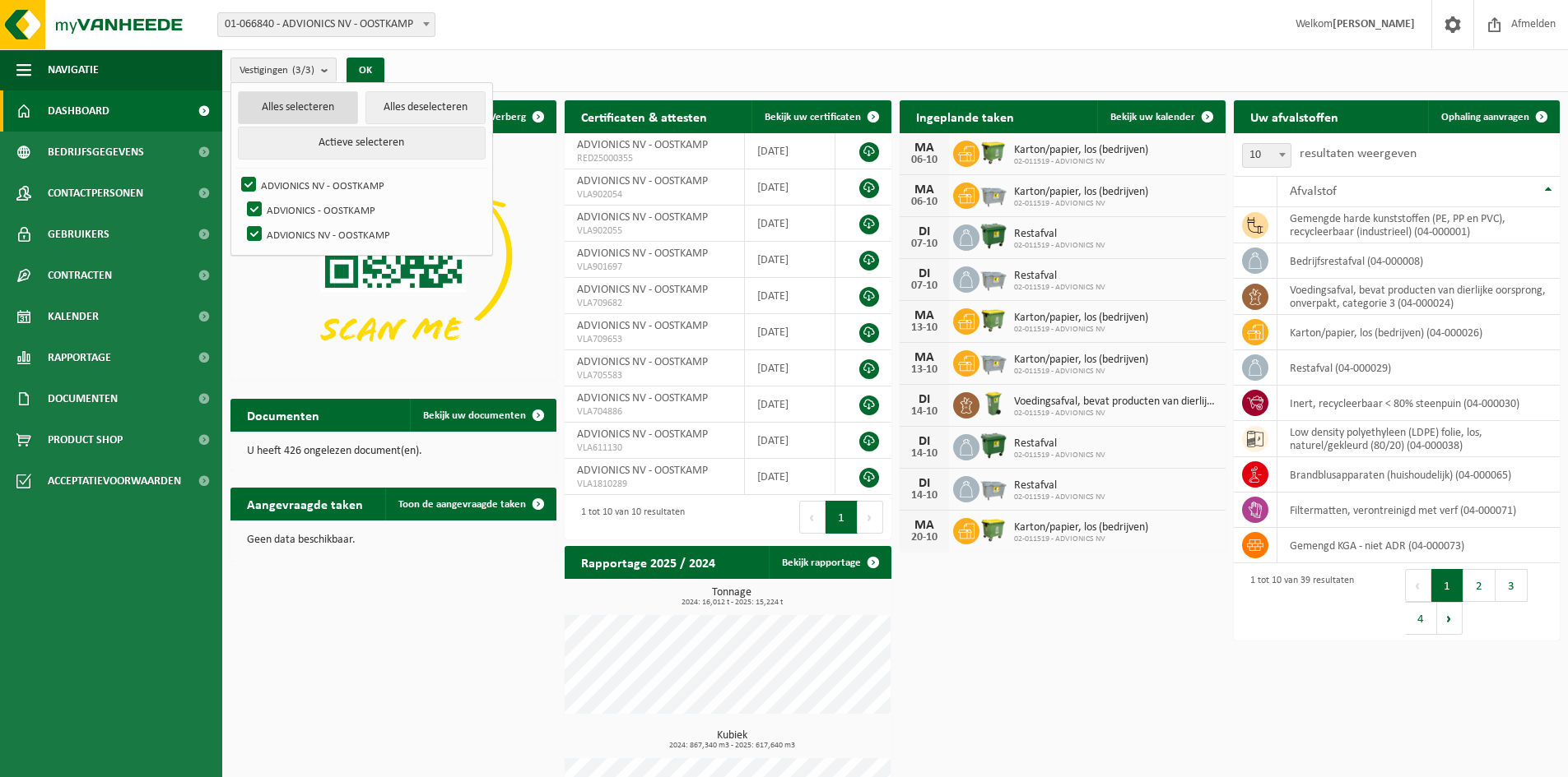
click at [304, 102] on button "Alles selecteren" at bounding box center [298, 107] width 121 height 33
click at [371, 65] on button "OK" at bounding box center [365, 71] width 38 height 27
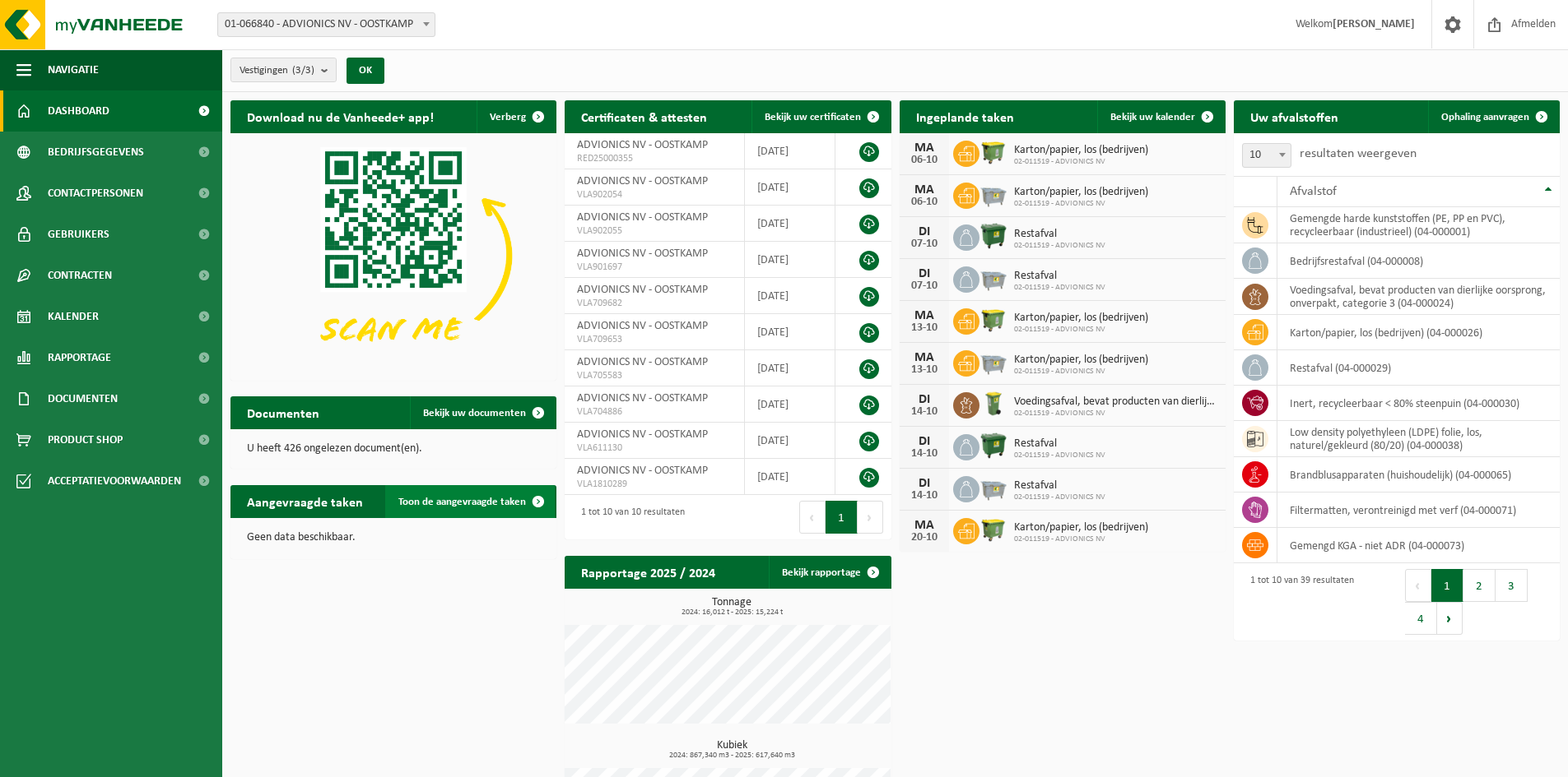
click at [535, 500] on span at bounding box center [538, 502] width 33 height 33
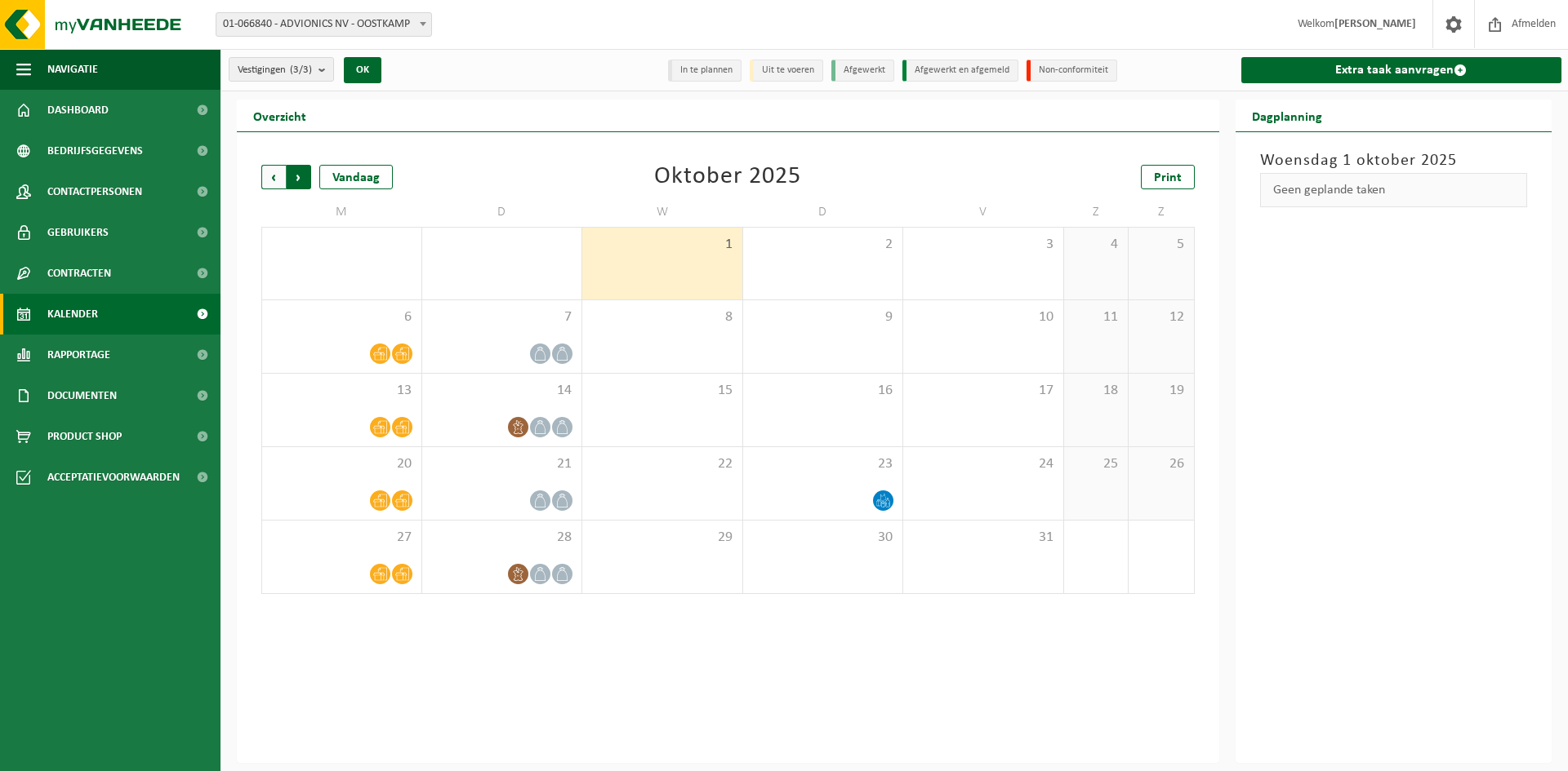
click at [266, 179] on span "Vorige" at bounding box center [273, 177] width 24 height 24
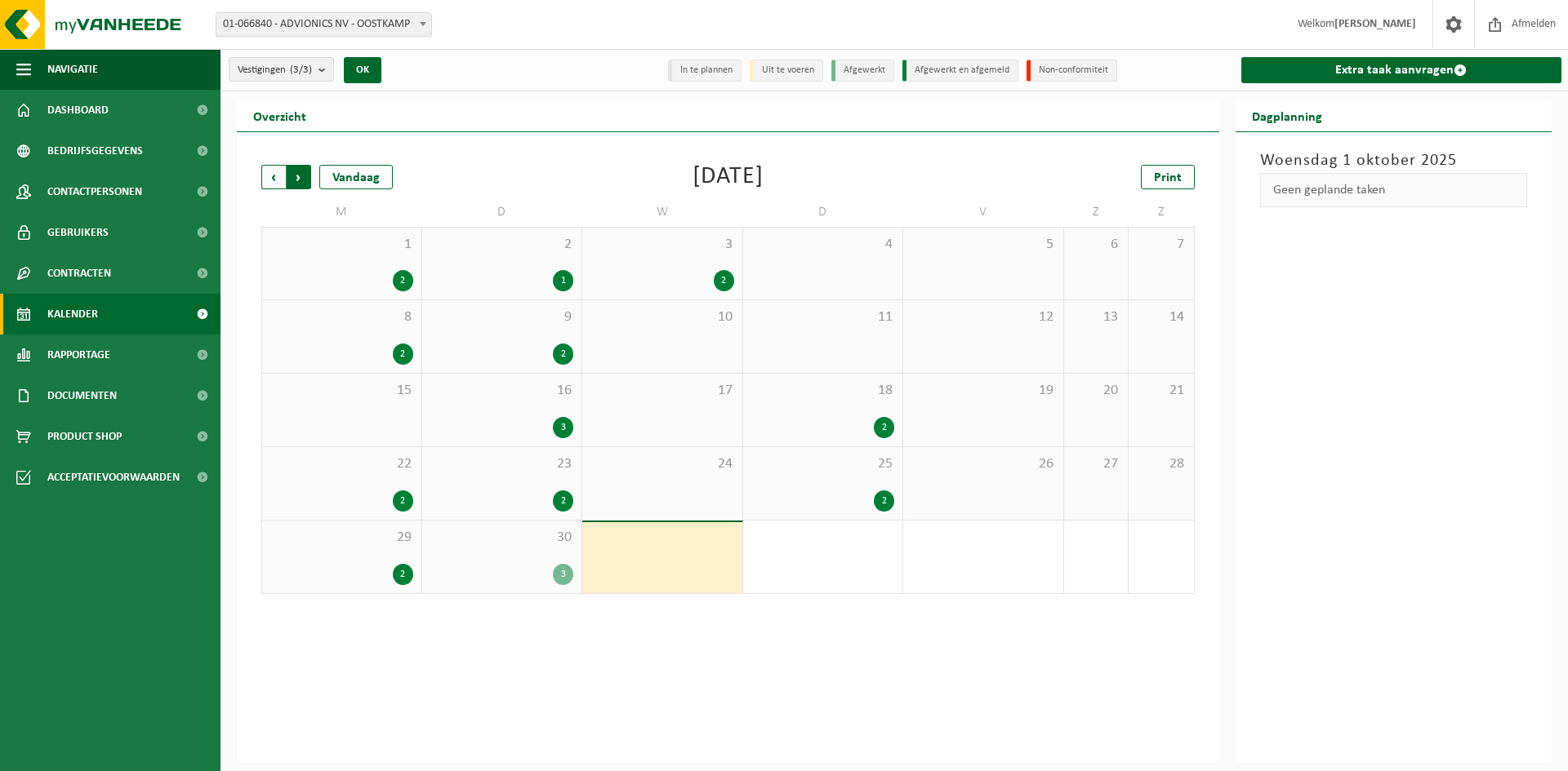
click at [267, 178] on span "Vorige" at bounding box center [273, 177] width 24 height 24
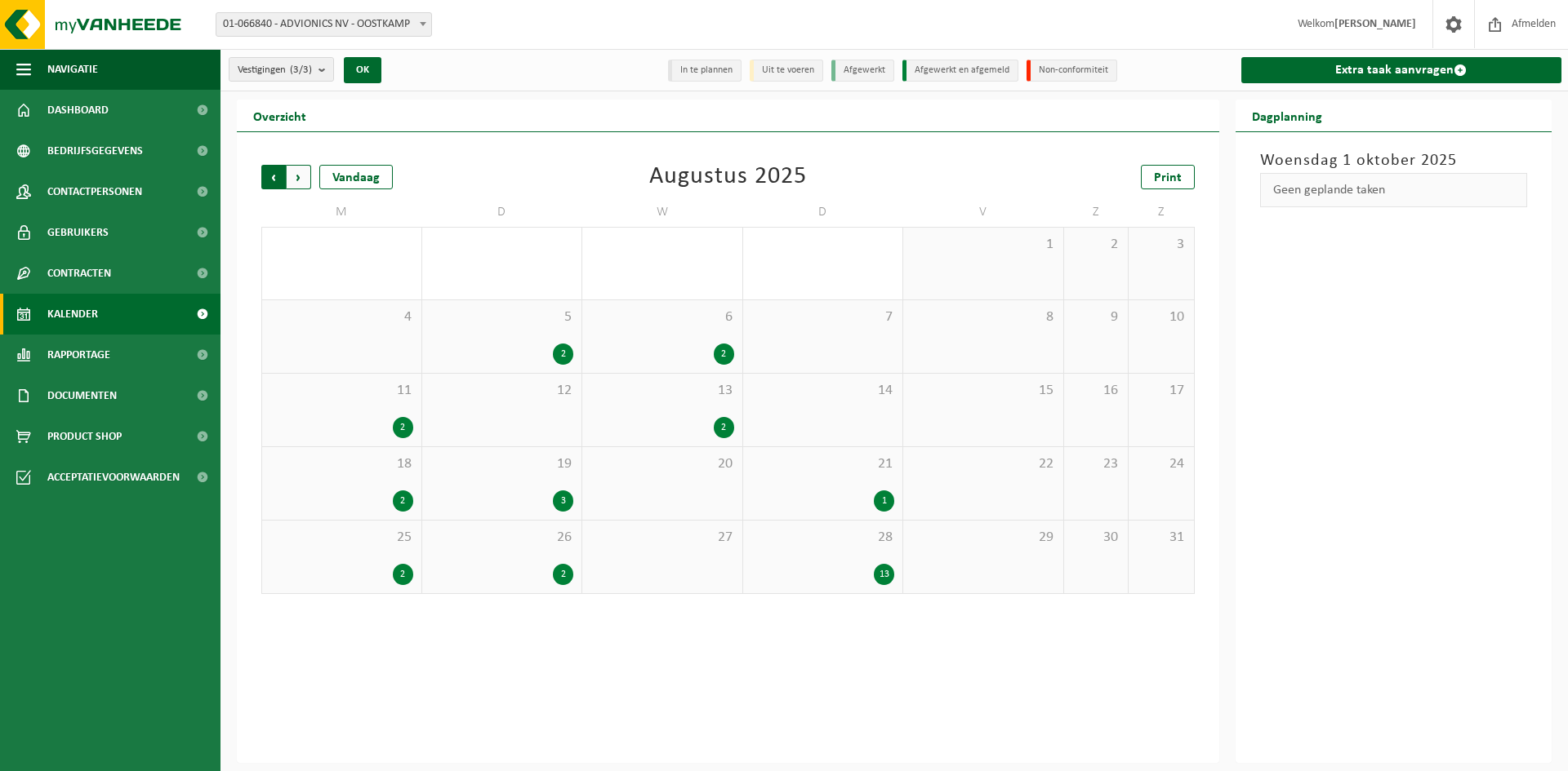
click at [299, 179] on span "Volgende" at bounding box center [299, 177] width 24 height 24
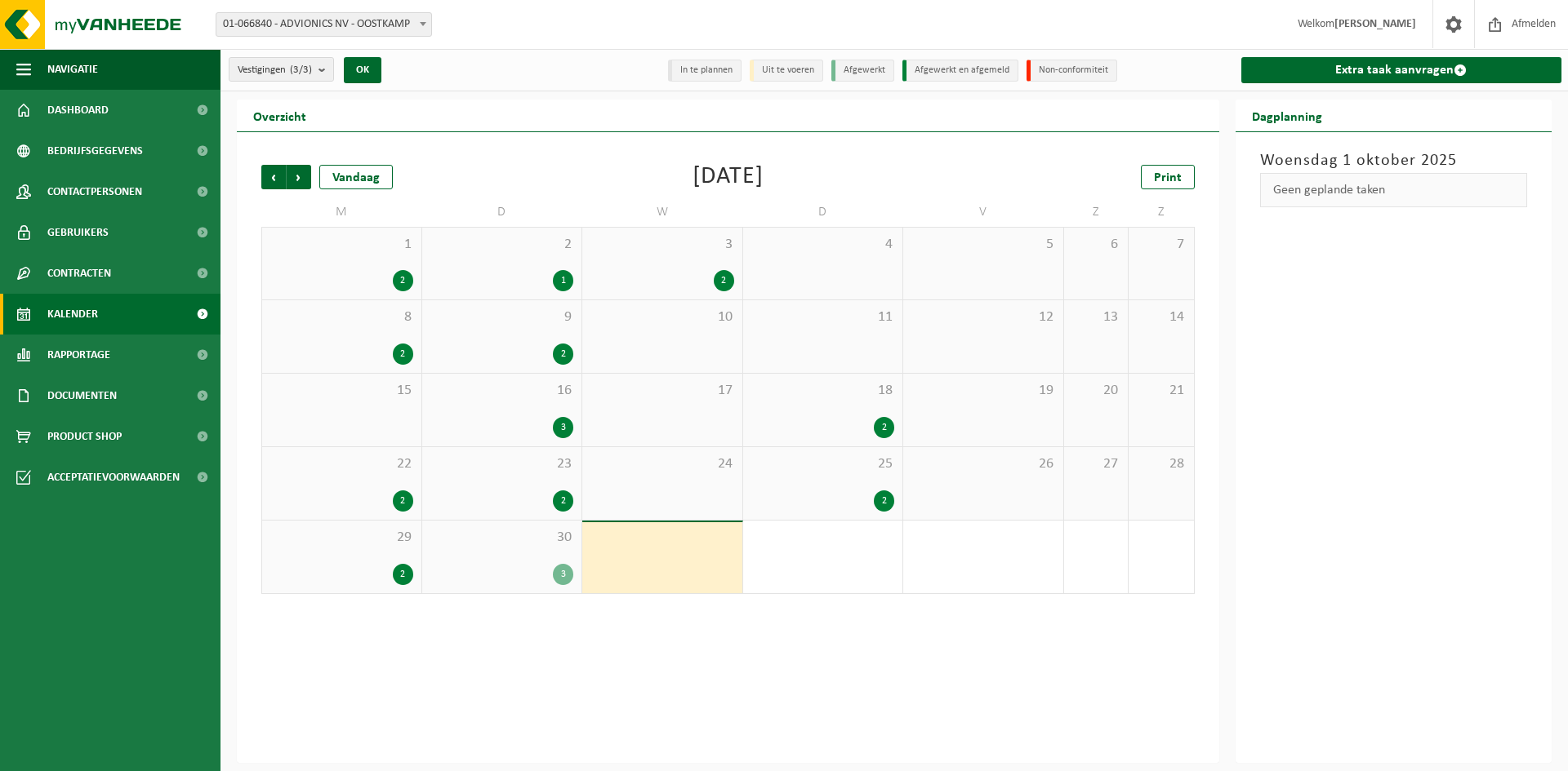
click at [299, 179] on span "Volgende" at bounding box center [299, 177] width 24 height 24
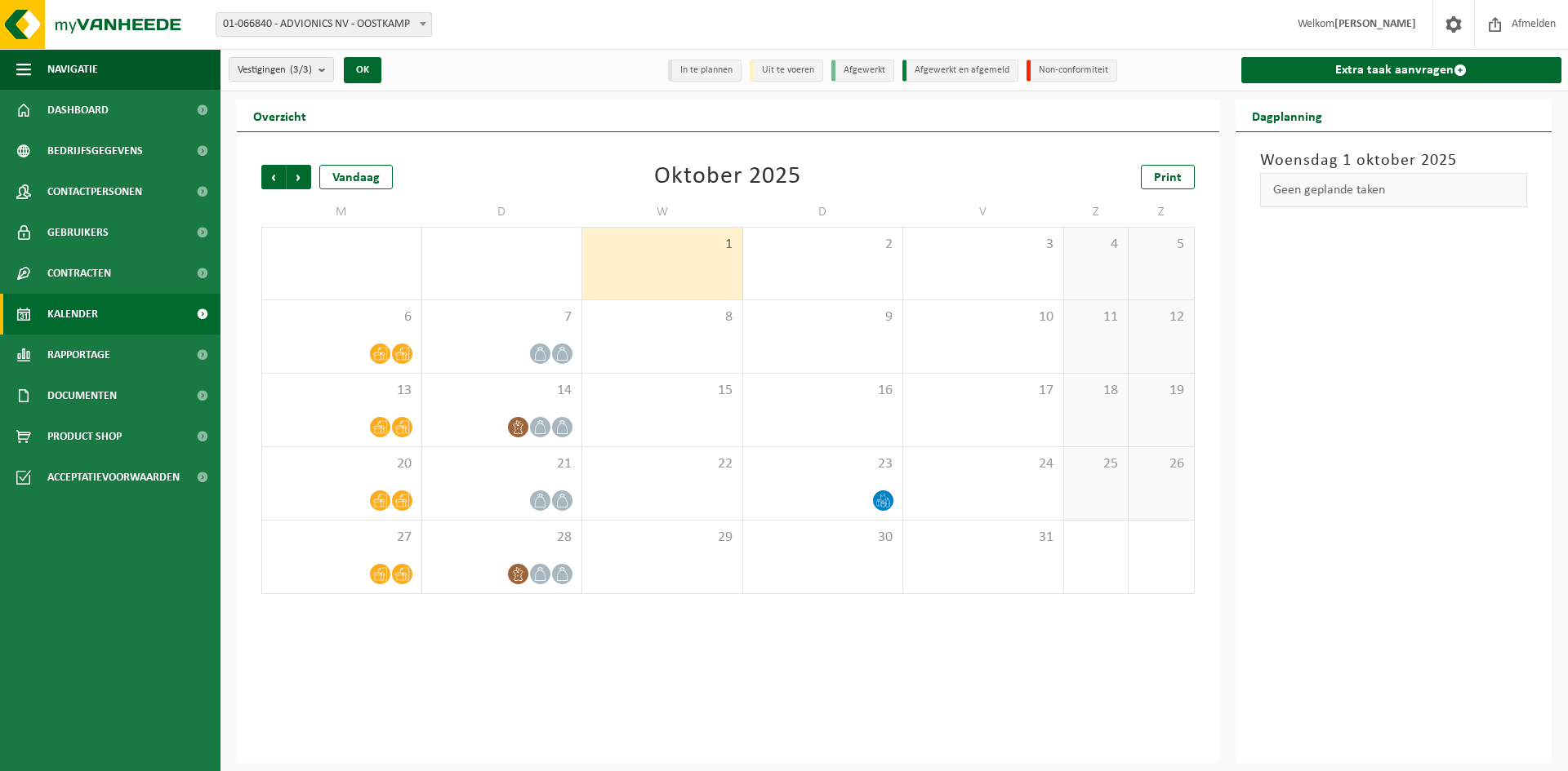
click at [299, 179] on span "Volgende" at bounding box center [299, 177] width 24 height 24
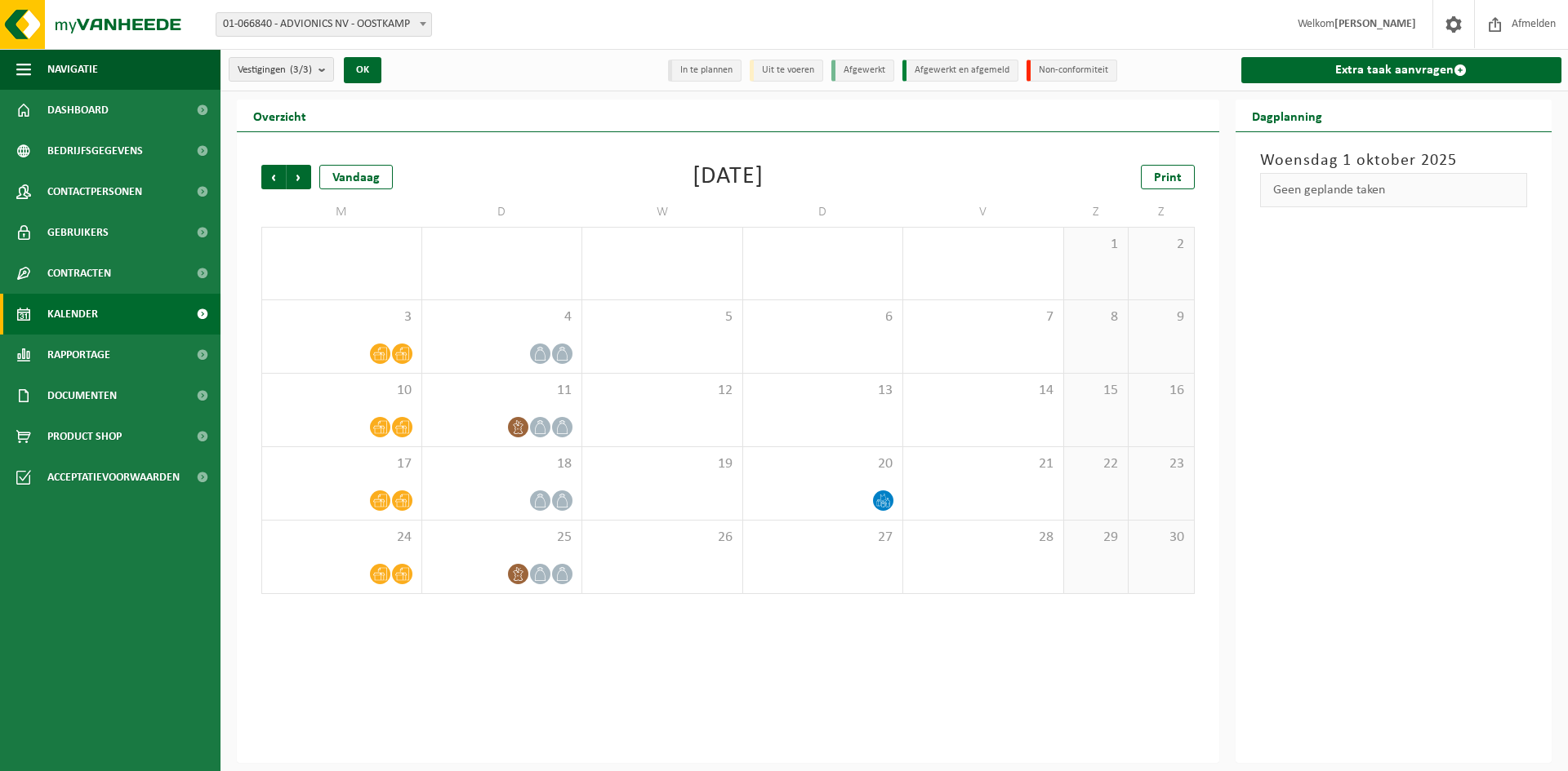
click at [299, 179] on span "Volgende" at bounding box center [299, 177] width 24 height 24
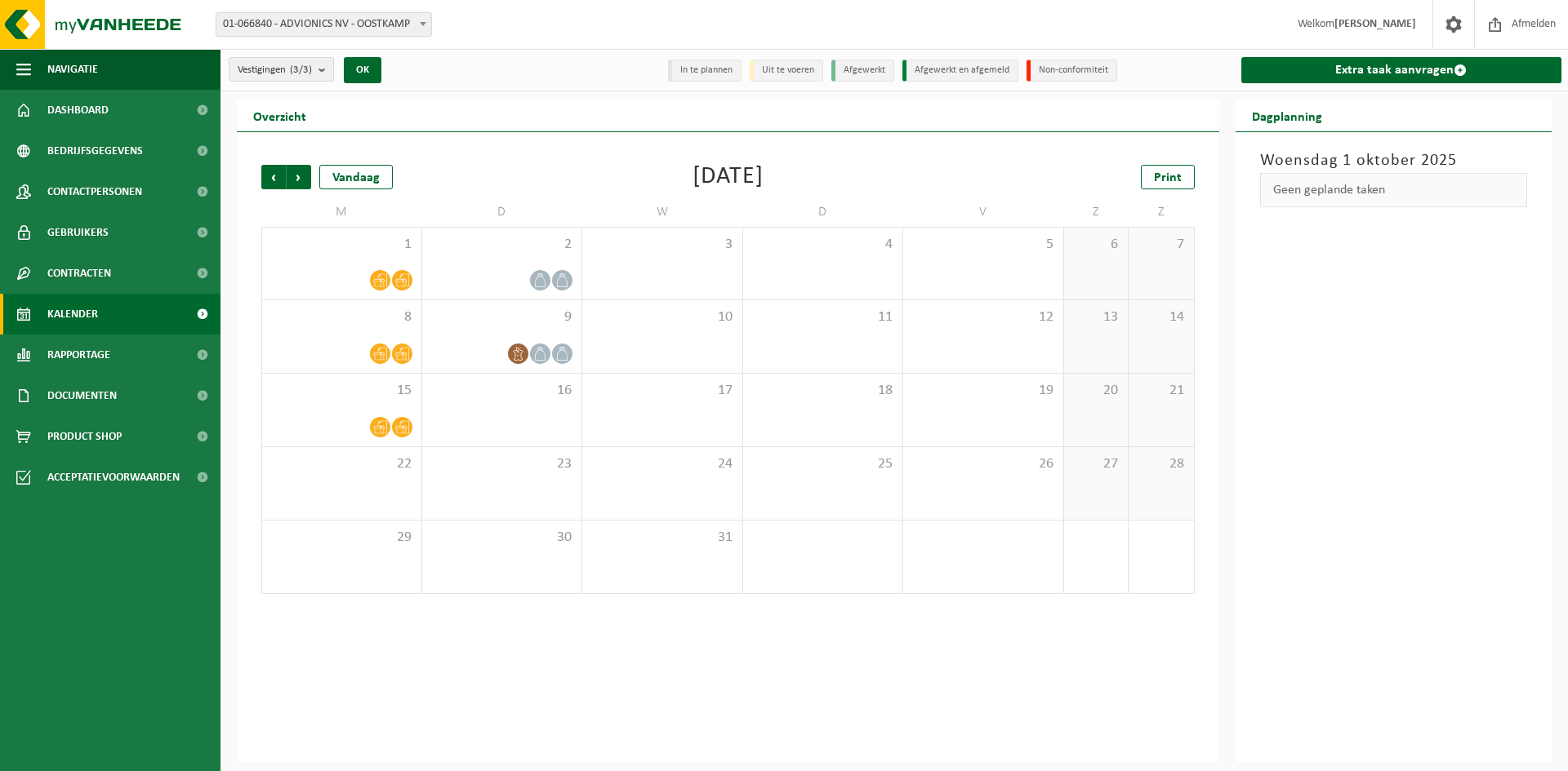
click at [299, 179] on span "Volgende" at bounding box center [299, 177] width 24 height 24
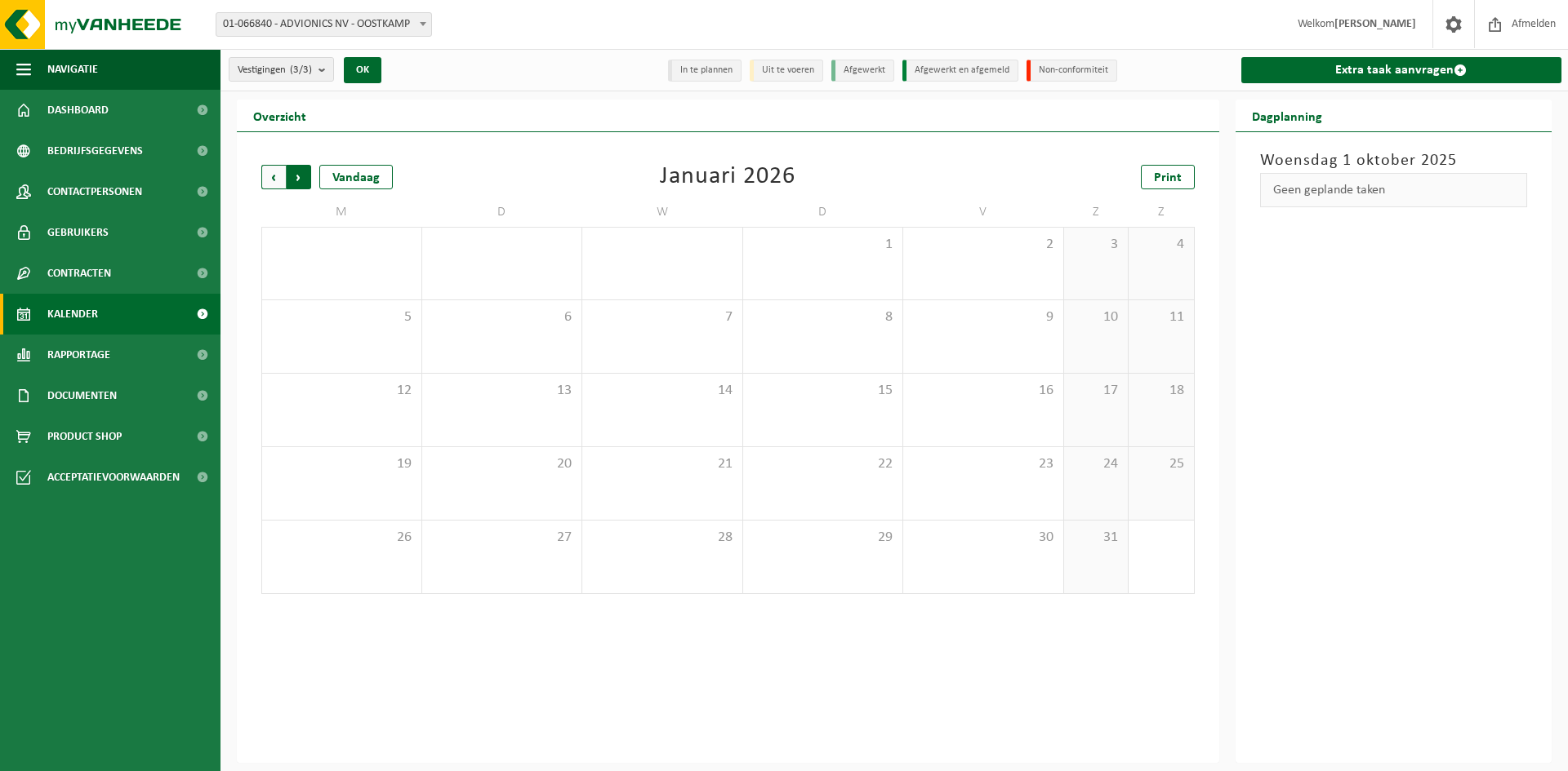
click at [269, 179] on span "Vorige" at bounding box center [273, 177] width 24 height 24
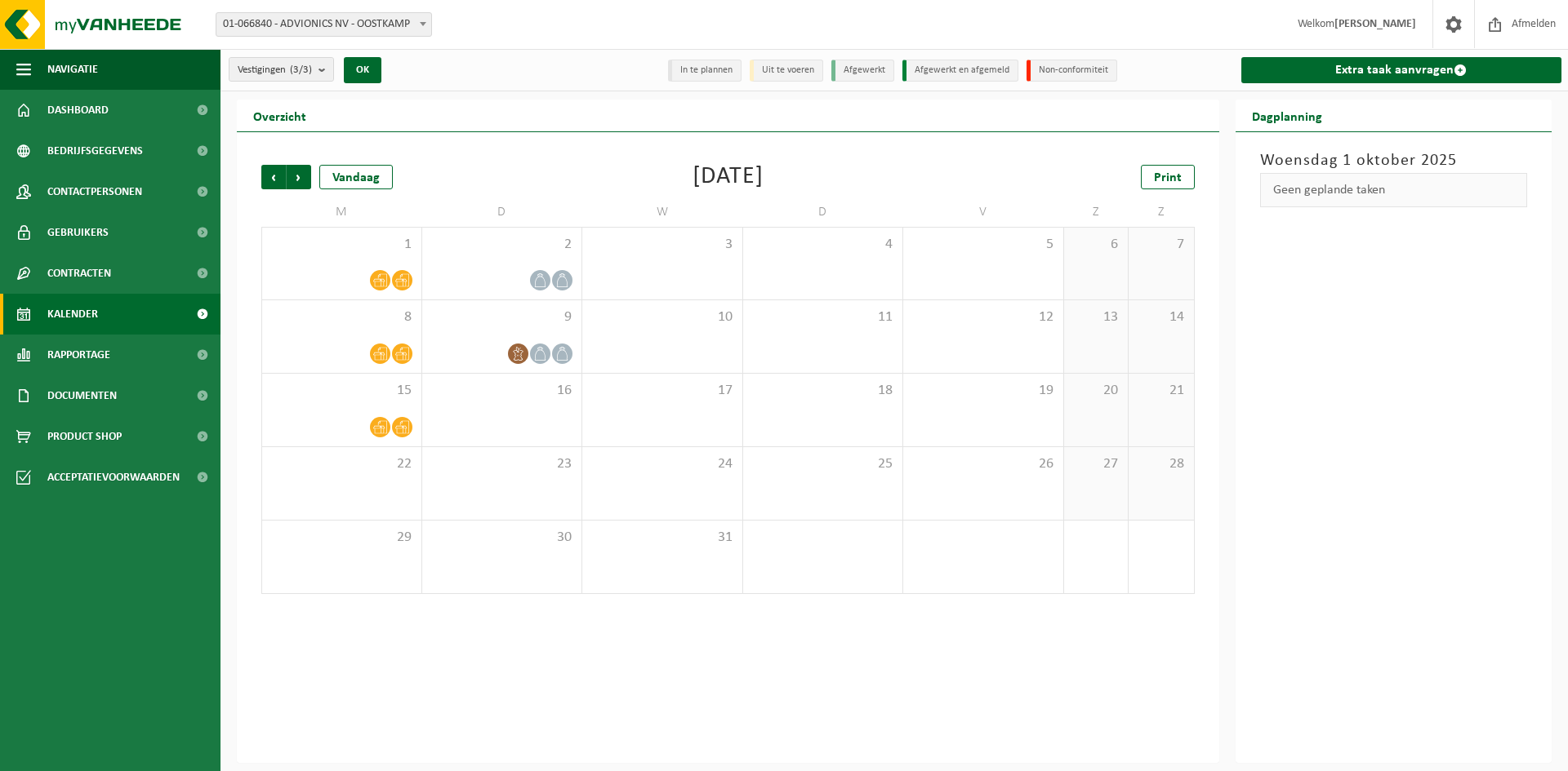
click at [269, 179] on span "Vorige" at bounding box center [273, 177] width 24 height 24
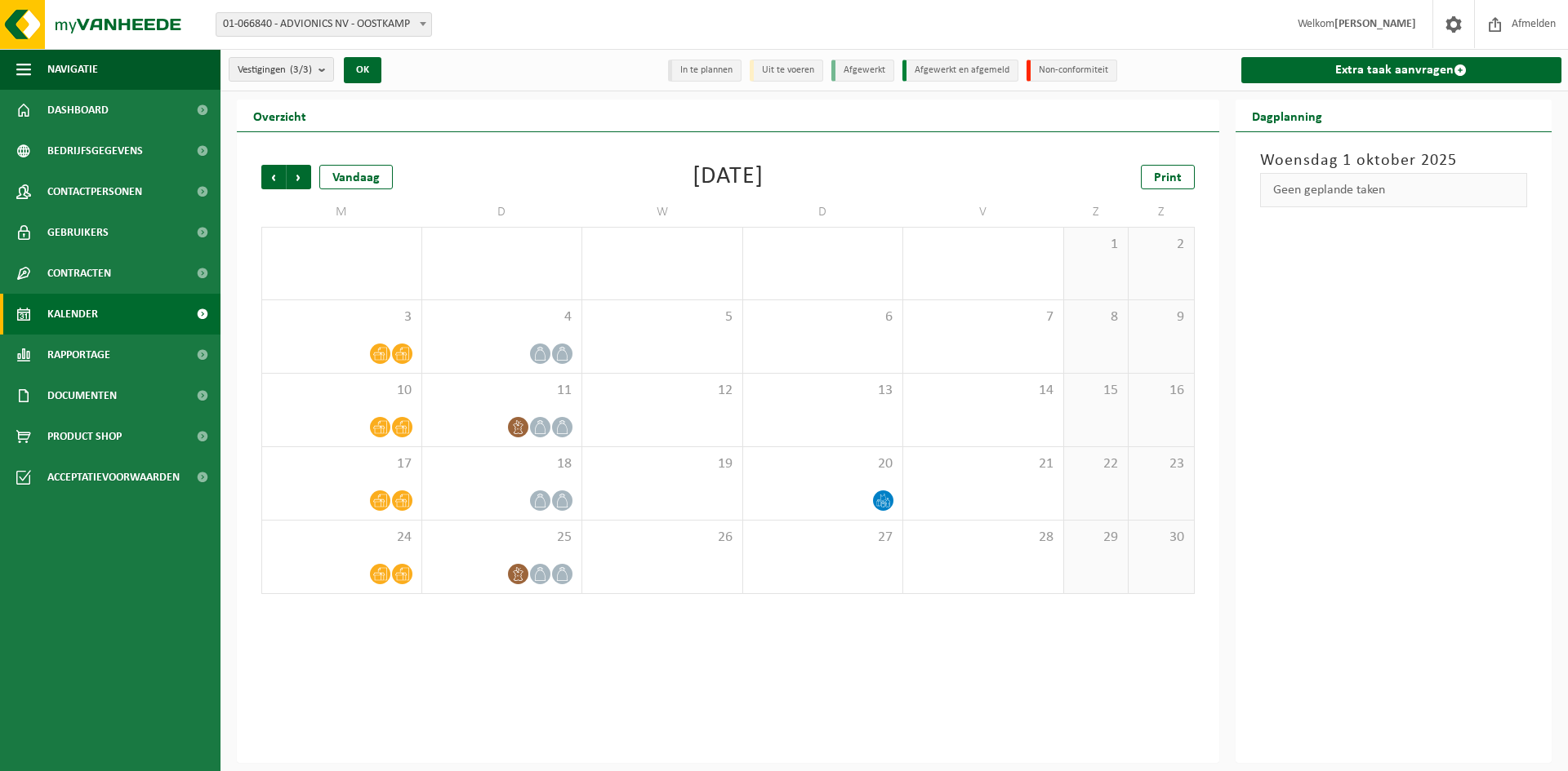
click at [269, 179] on span "Vorige" at bounding box center [273, 177] width 24 height 24
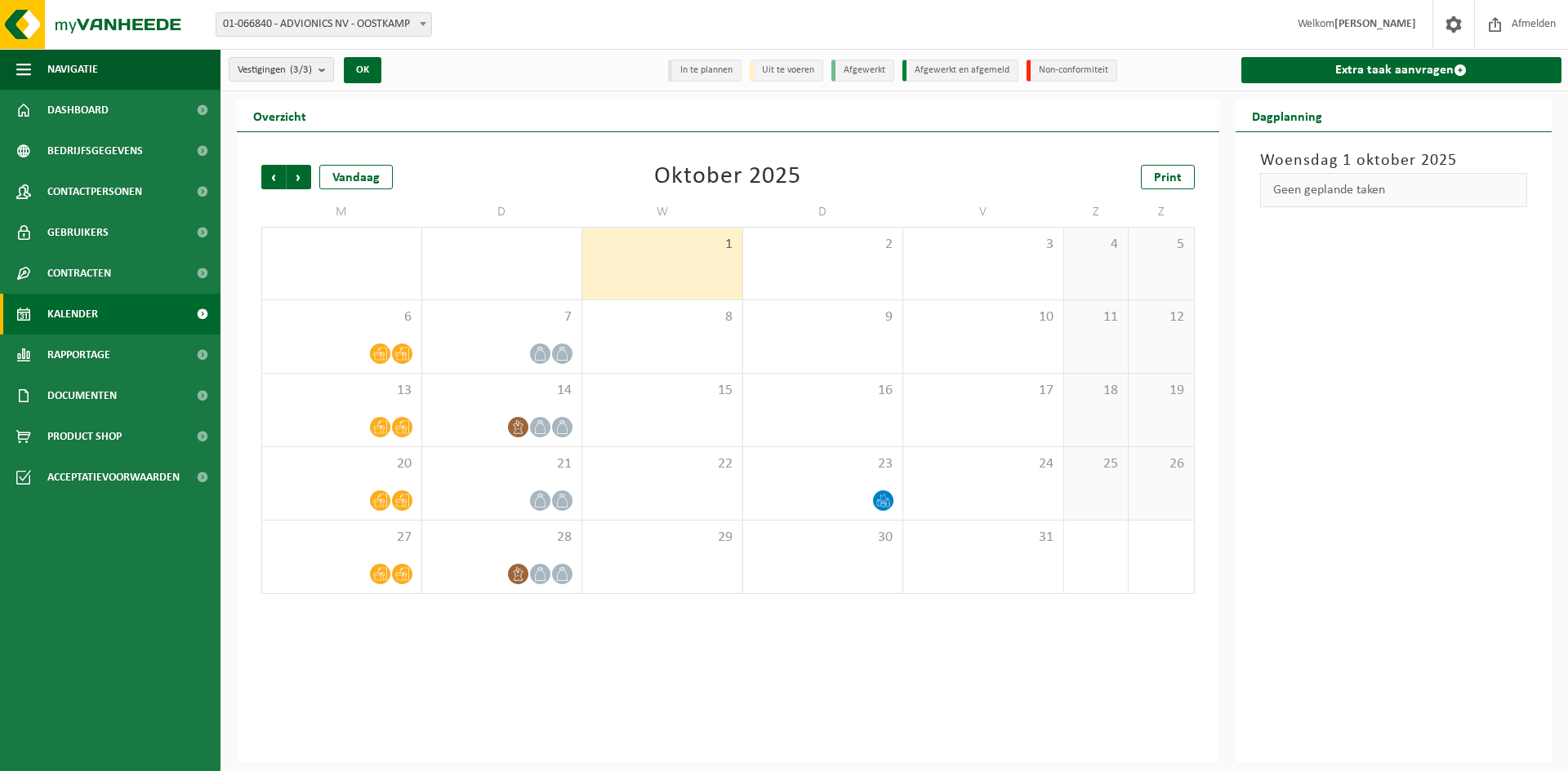
click at [269, 179] on span "Vorige" at bounding box center [273, 177] width 24 height 24
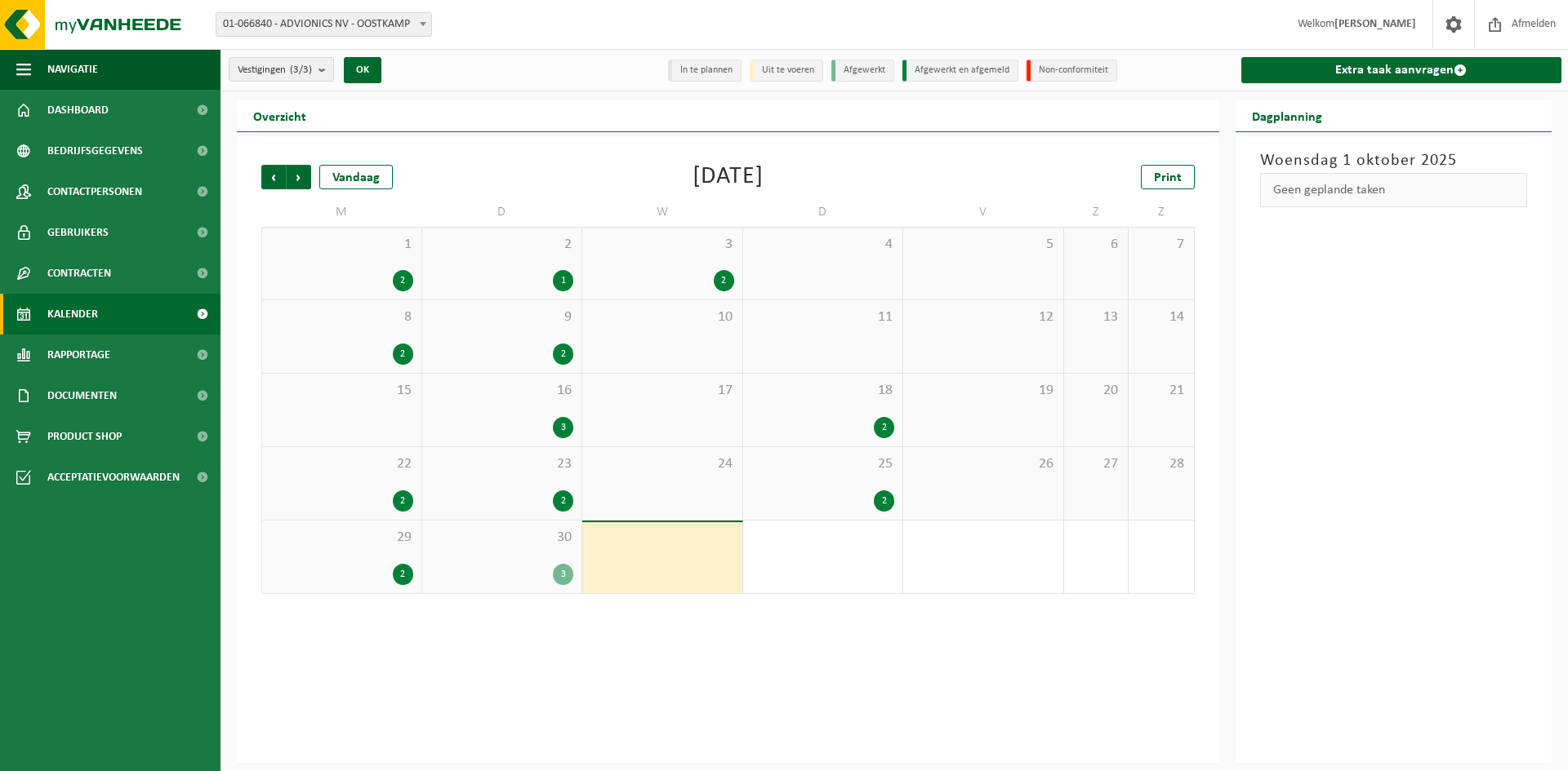
click at [883, 505] on div "2" at bounding box center [884, 501] width 21 height 22
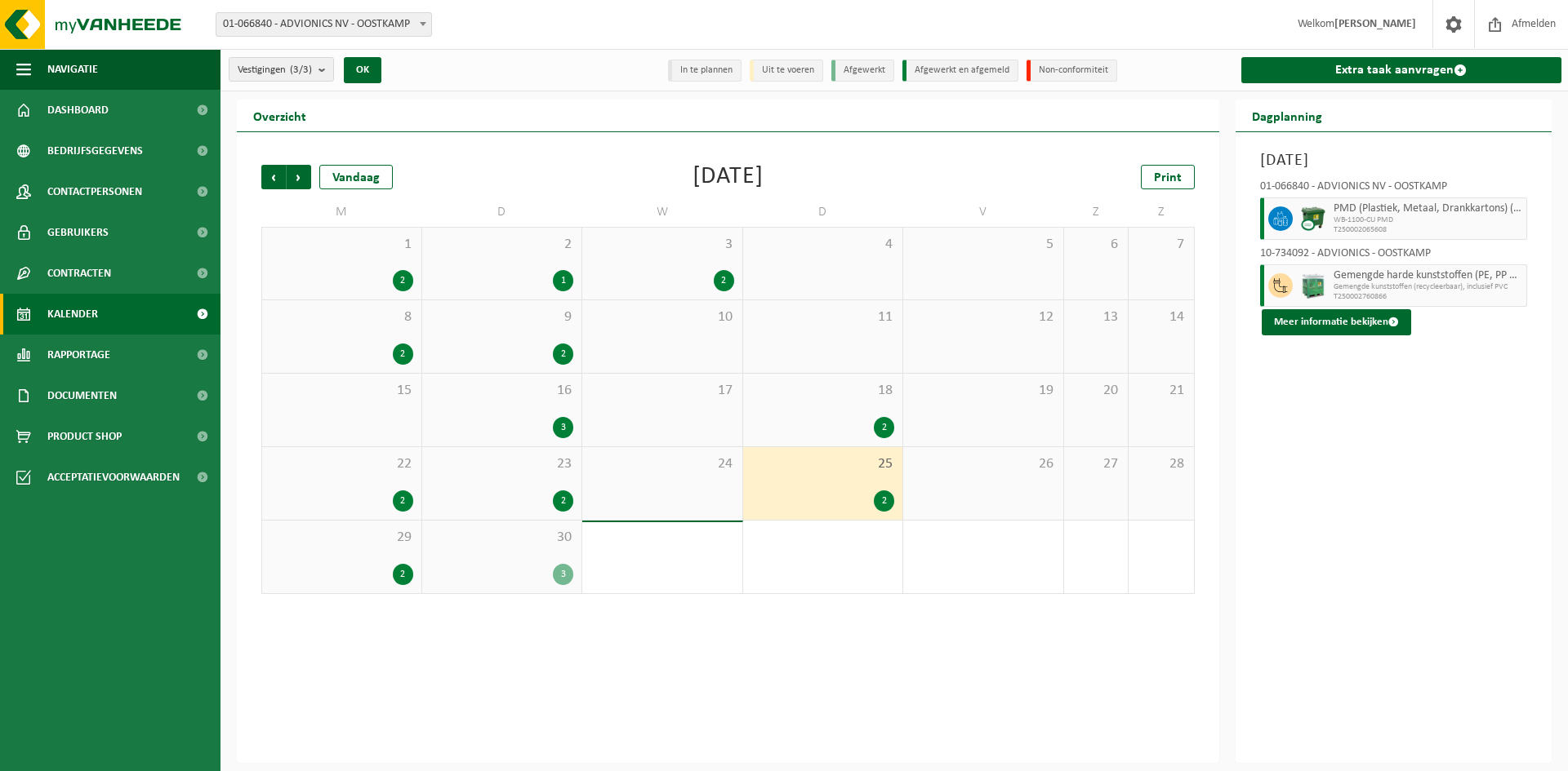
click at [563, 571] on div "3" at bounding box center [563, 574] width 21 height 22
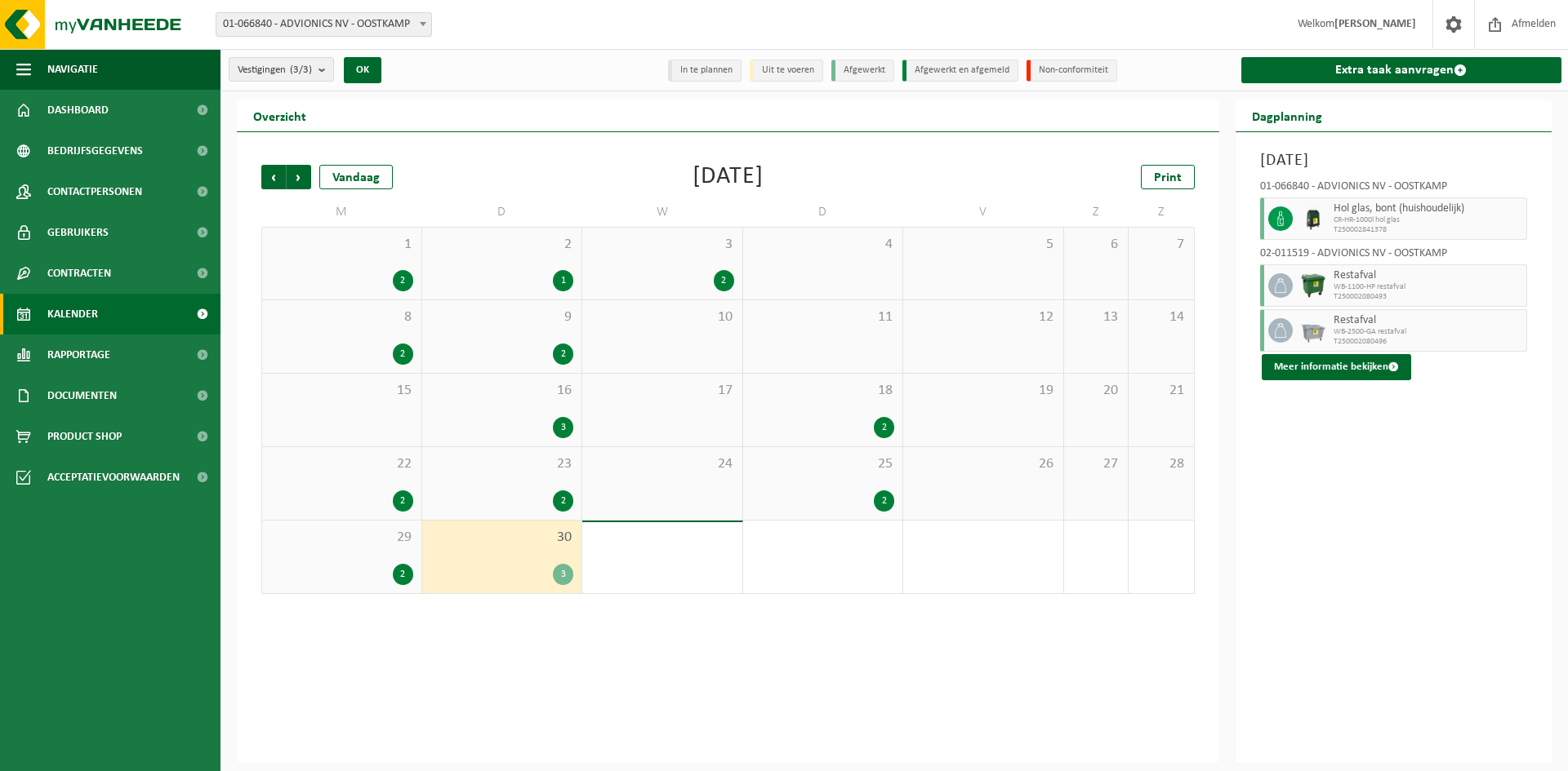
click at [404, 572] on div "2" at bounding box center [403, 574] width 21 height 22
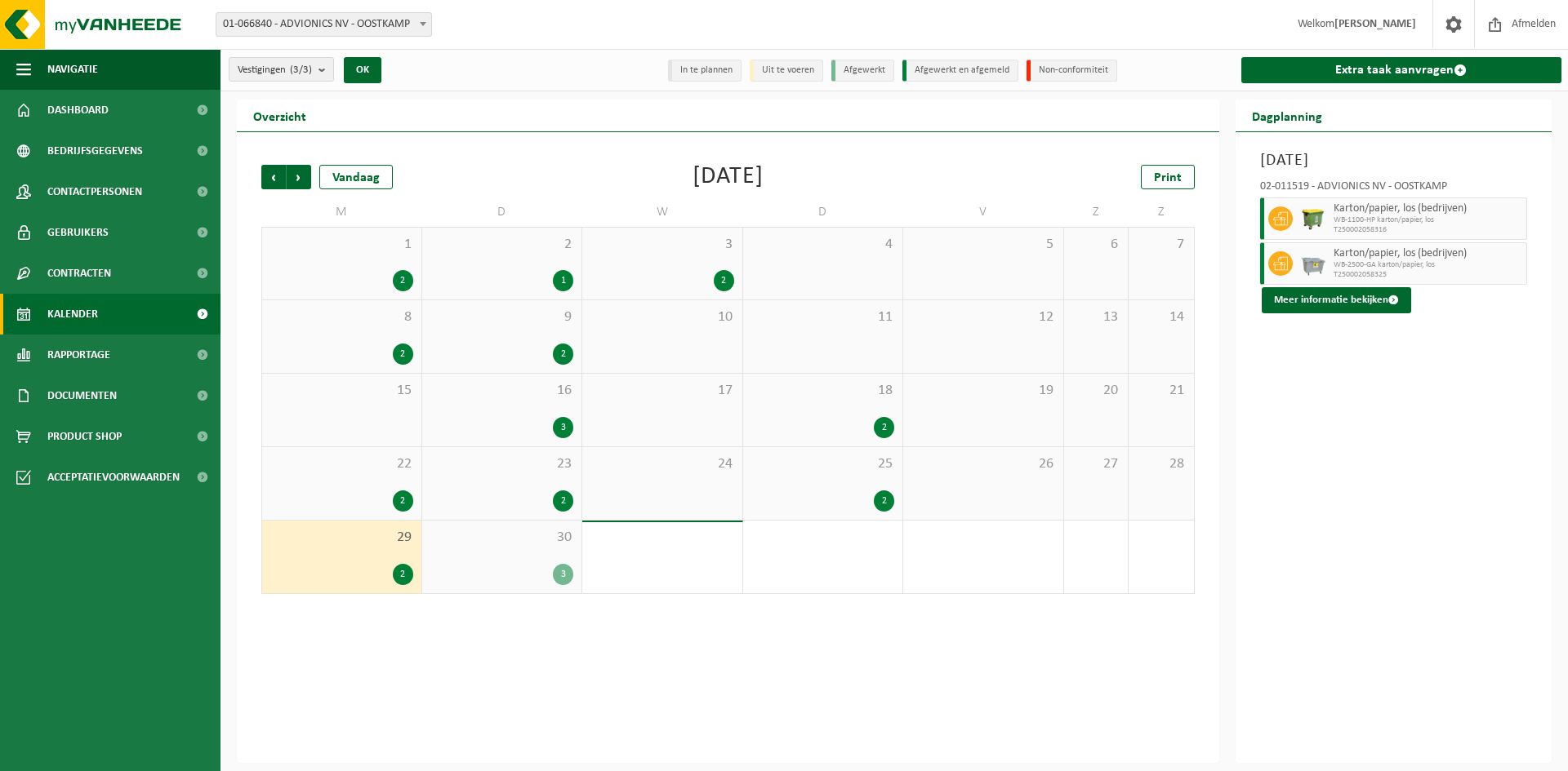
click at [565, 573] on div "3" at bounding box center [563, 574] width 21 height 22
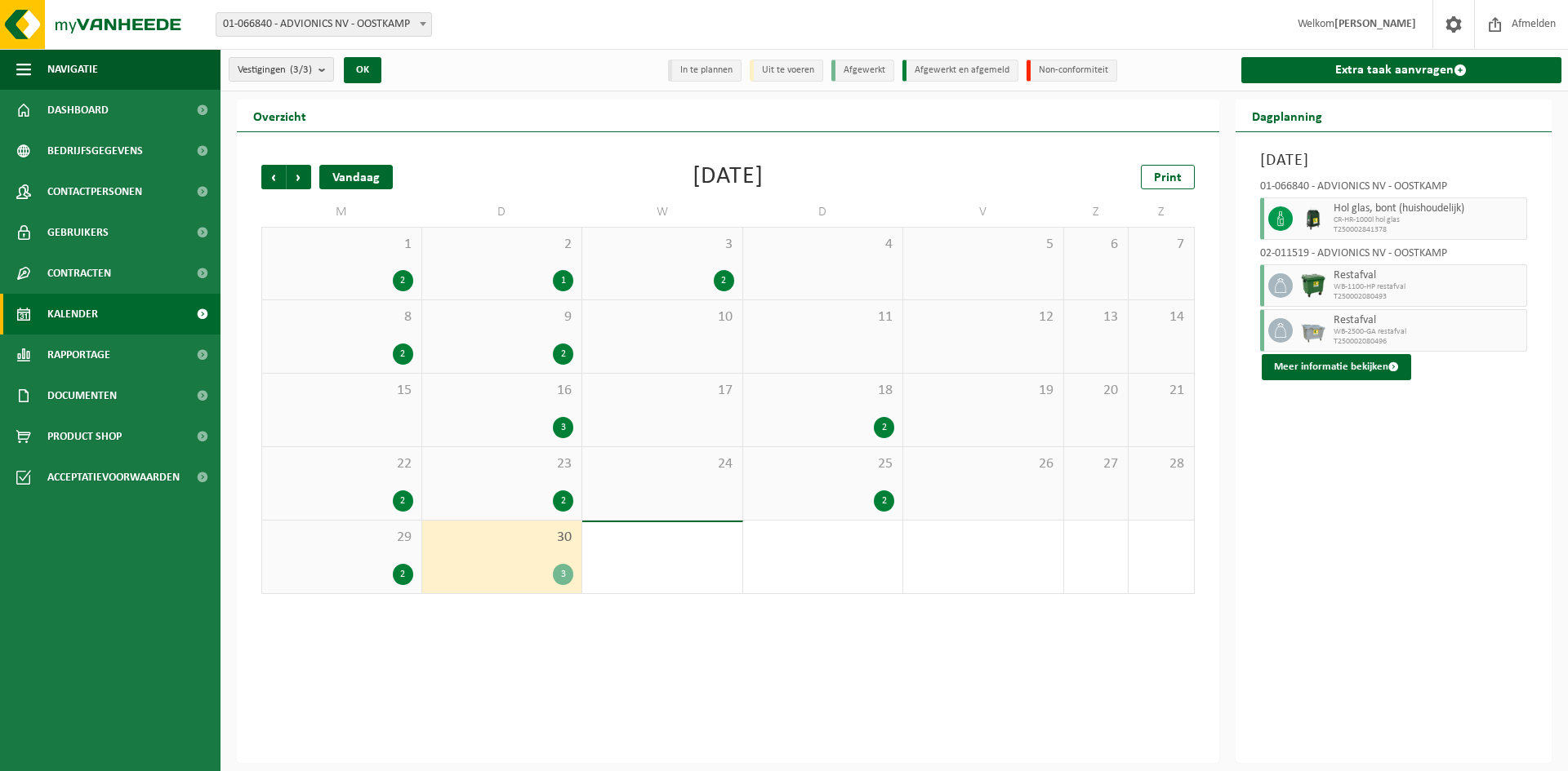
click at [365, 174] on div "Vandaag" at bounding box center [356, 177] width 73 height 24
